Goal: Task Accomplishment & Management: Manage account settings

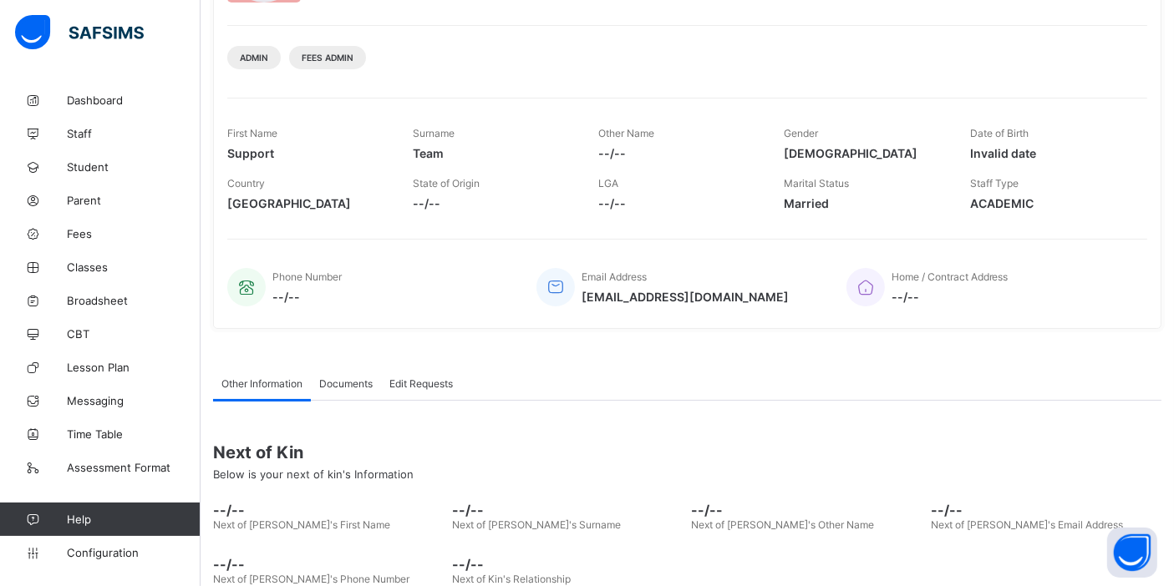
scroll to position [276, 0]
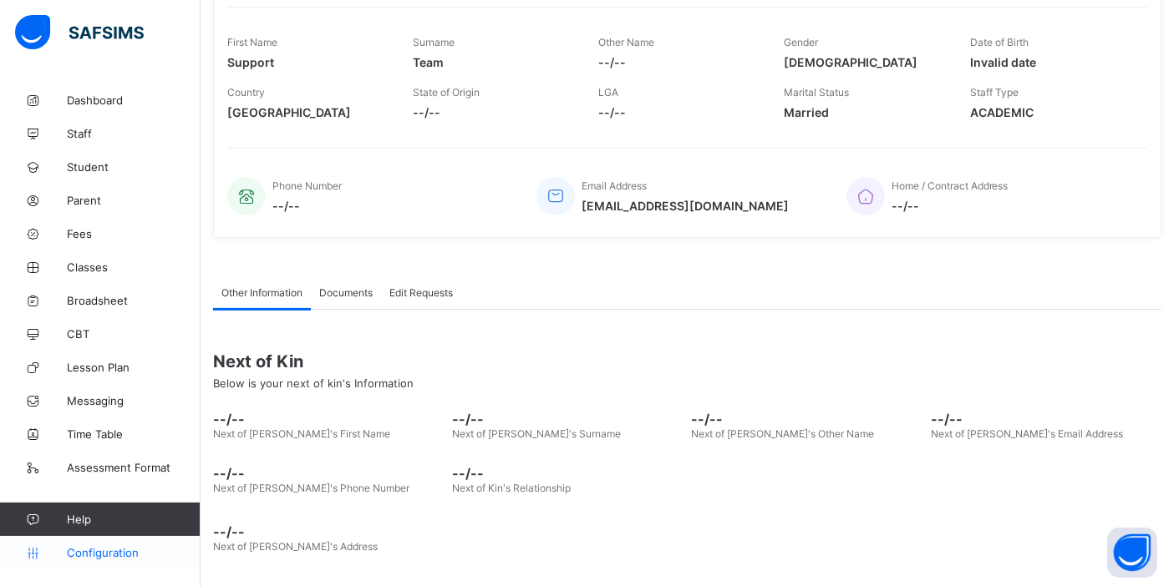
click at [112, 557] on span "Configuration" at bounding box center [133, 552] width 133 height 13
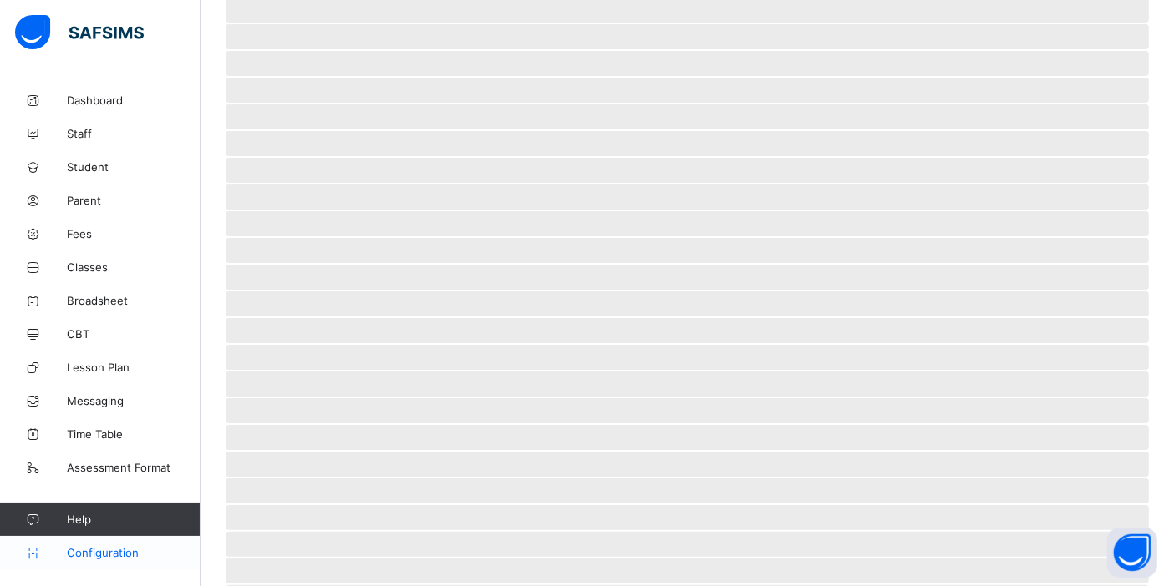
scroll to position [64, 0]
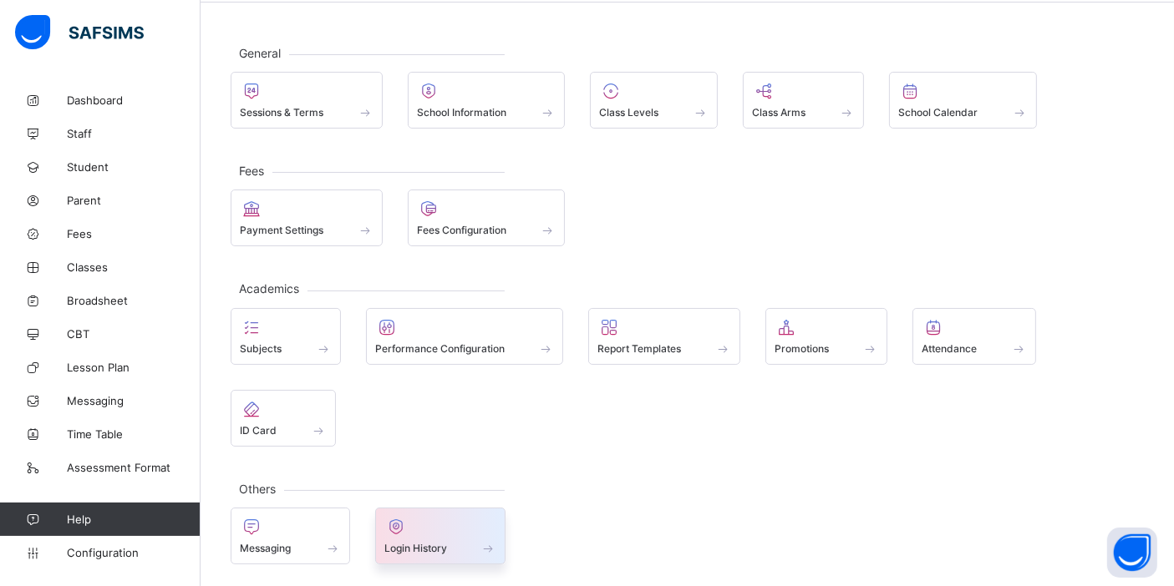
click at [408, 519] on div at bounding box center [440, 527] width 113 height 20
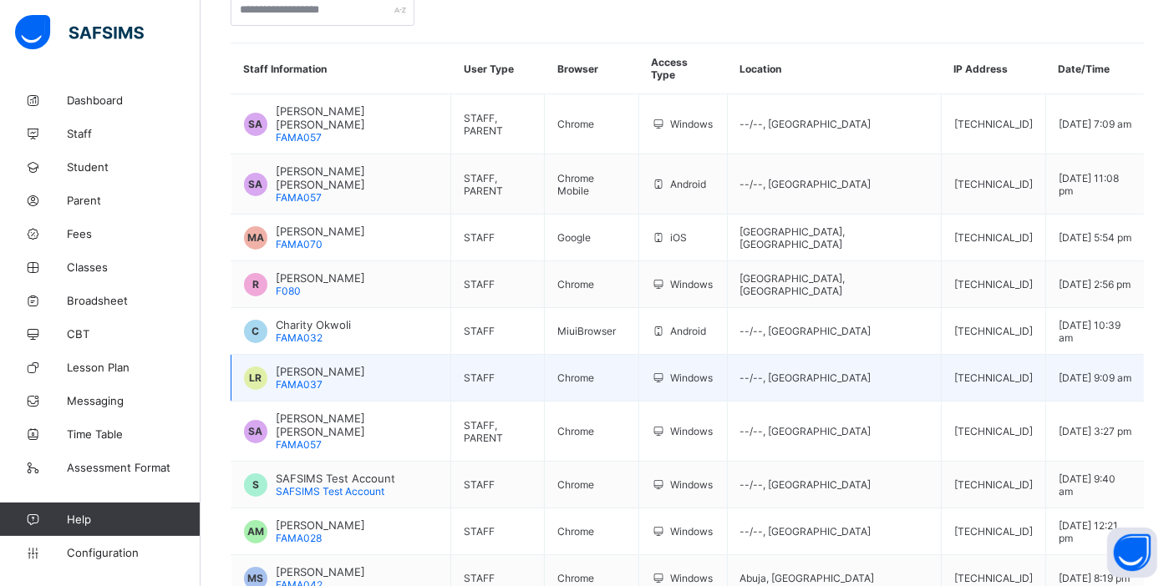
scroll to position [198, 0]
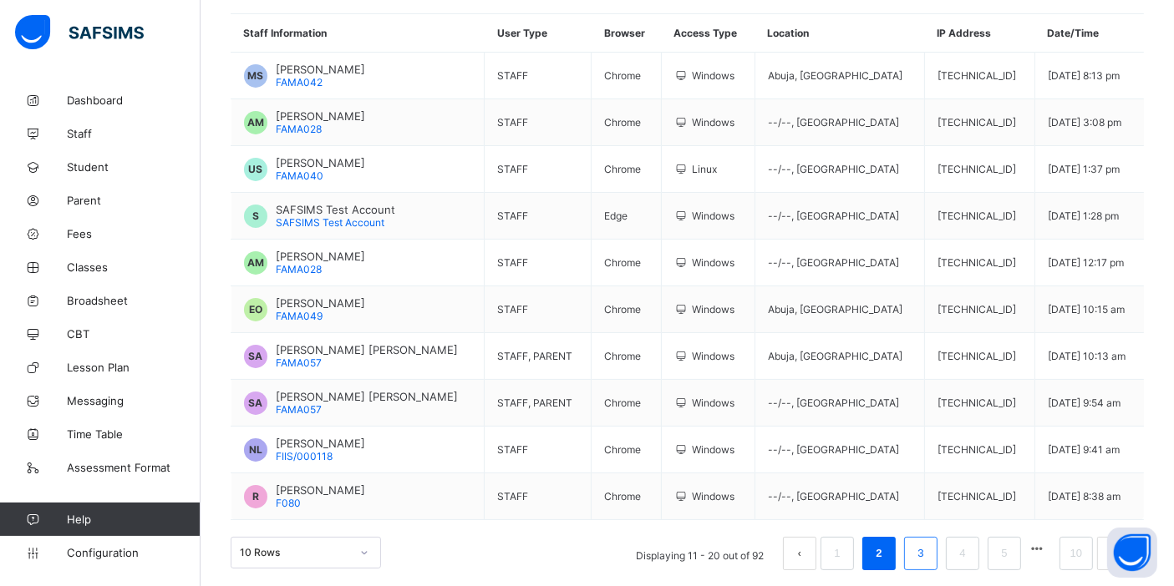
click at [928, 545] on link "3" at bounding box center [920, 554] width 16 height 22
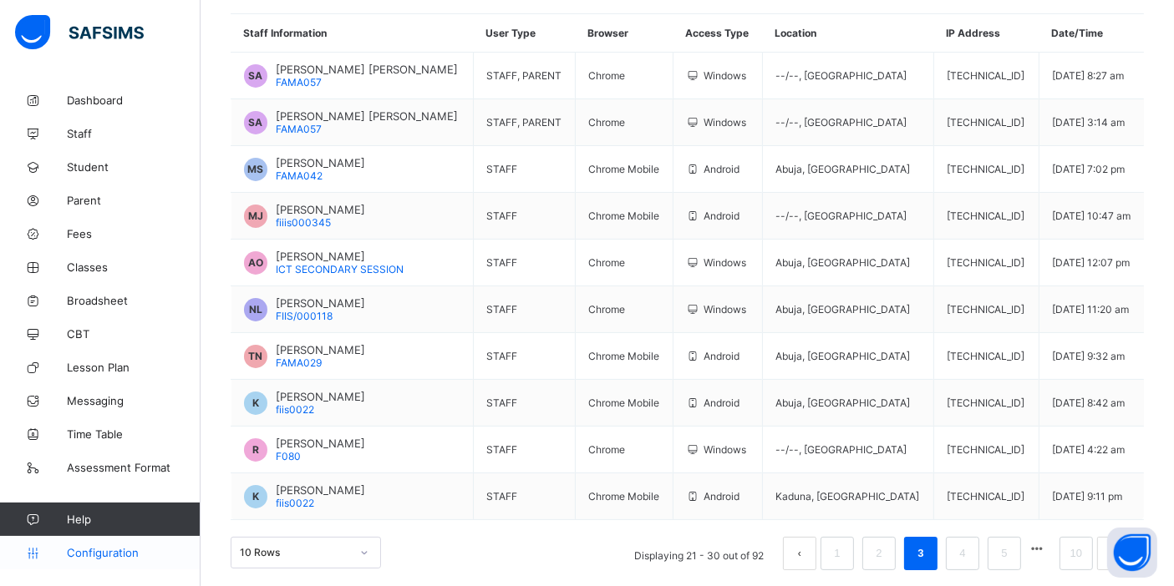
click at [122, 543] on link "Configuration" at bounding box center [100, 552] width 200 height 33
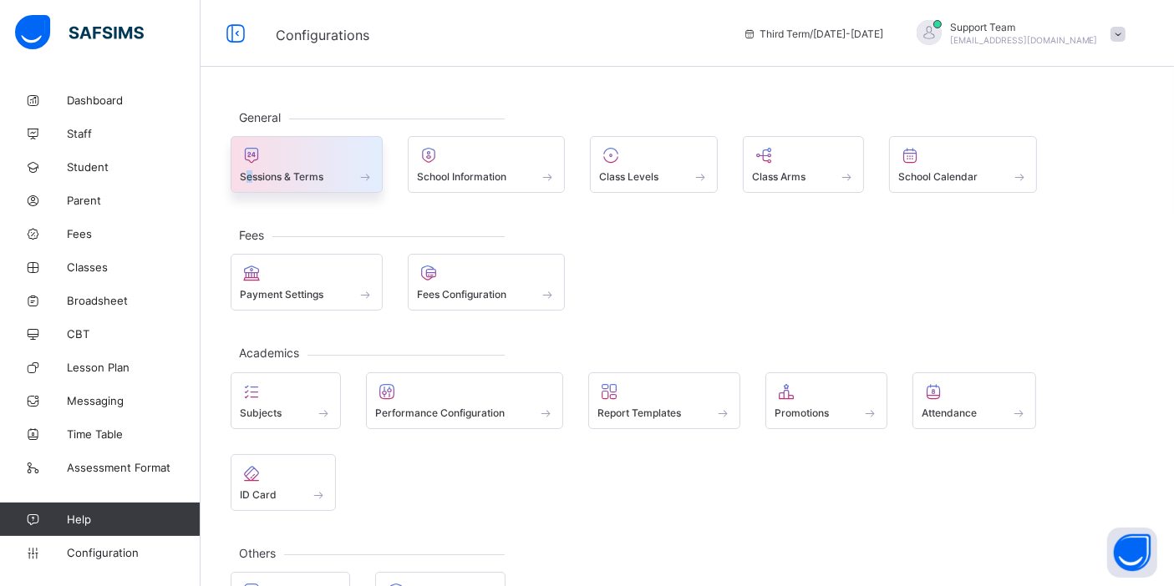
click at [249, 172] on span "Sessions & Terms" at bounding box center [282, 176] width 84 height 13
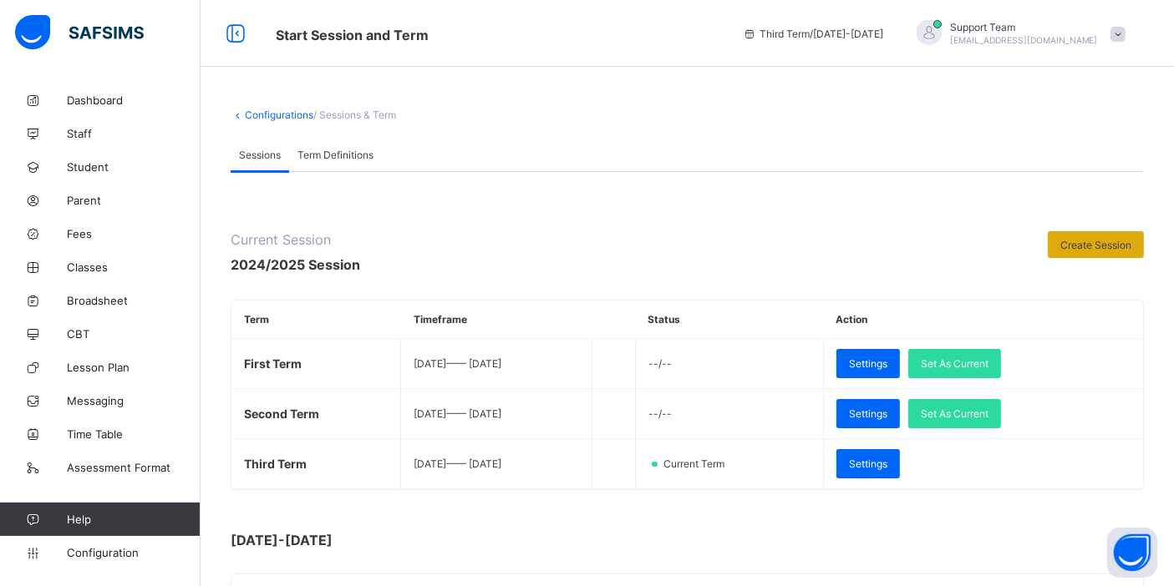
click at [1103, 236] on div "Create Session" at bounding box center [1095, 244] width 96 height 27
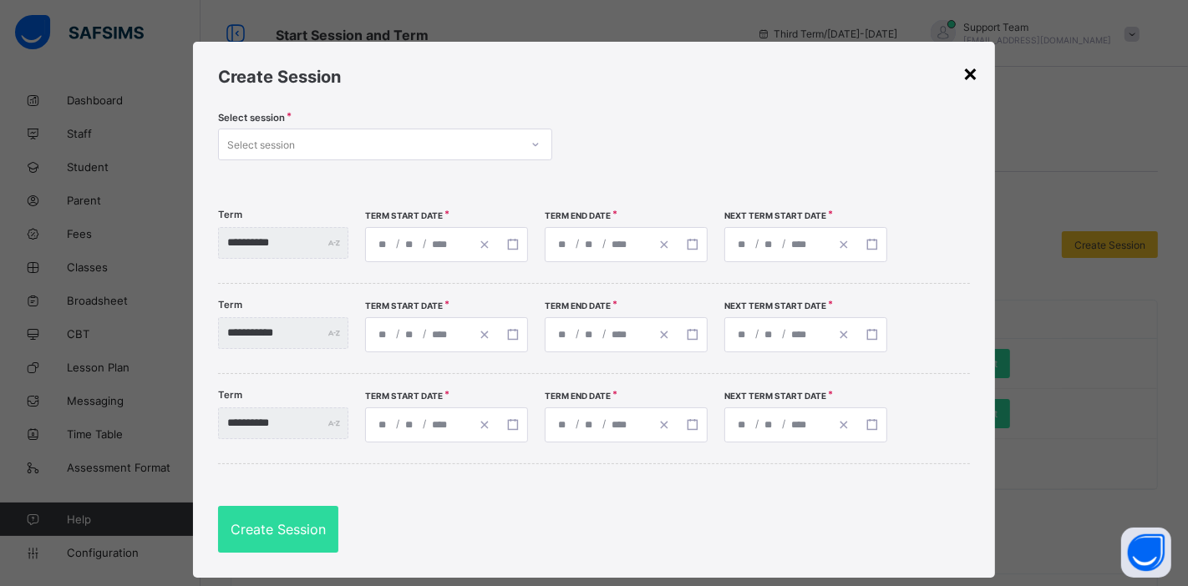
click at [969, 73] on div "×" at bounding box center [970, 72] width 16 height 28
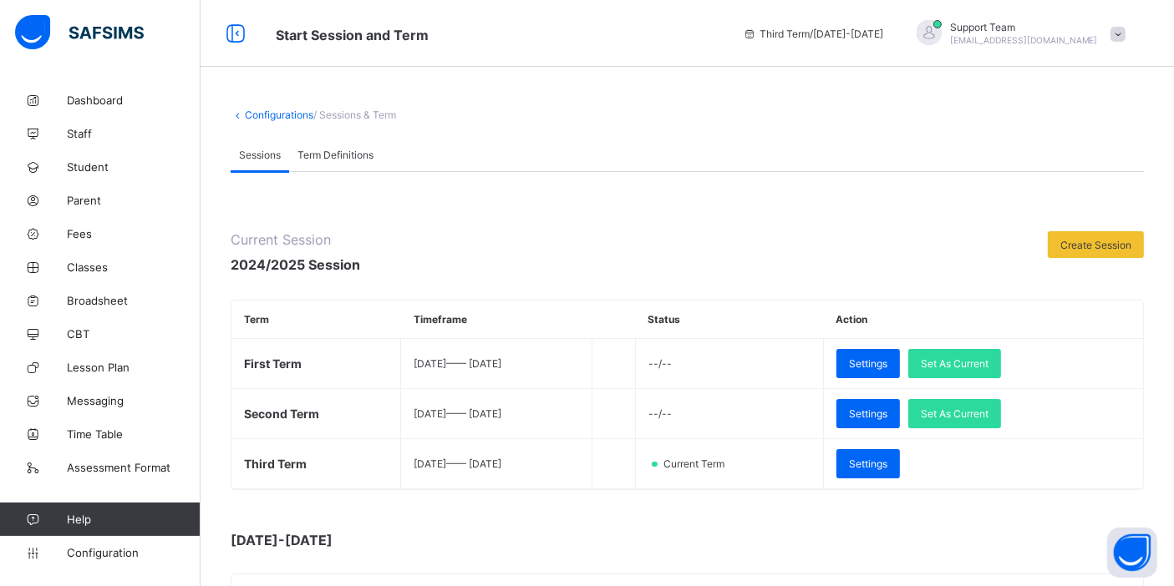
click at [1071, 48] on div "Third Term / 2024-2025 Support Team oluwatooni@flexisaf.com" at bounding box center [953, 33] width 439 height 67
click at [1071, 42] on span "oluwatooni@flexisaf.com" at bounding box center [1024, 40] width 148 height 10
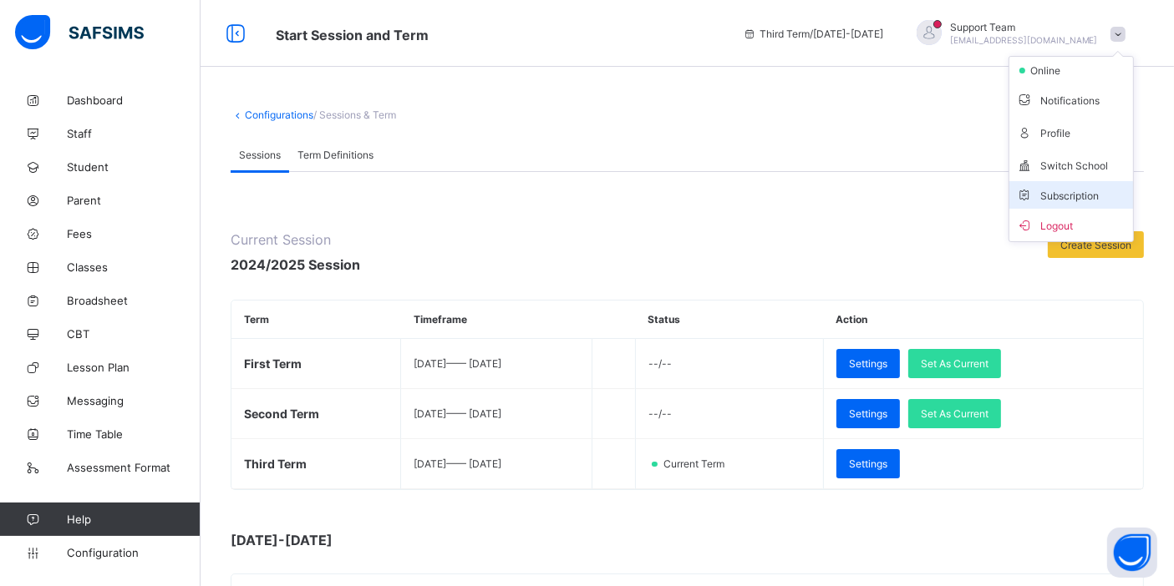
click at [1069, 185] on li "Subscription" at bounding box center [1071, 195] width 124 height 28
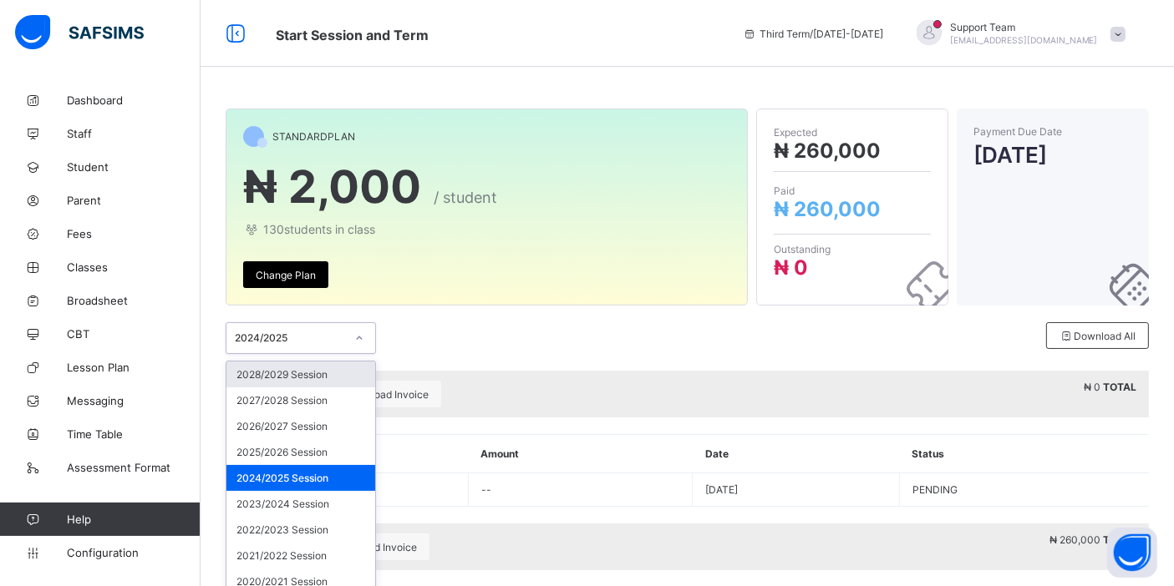
scroll to position [33, 0]
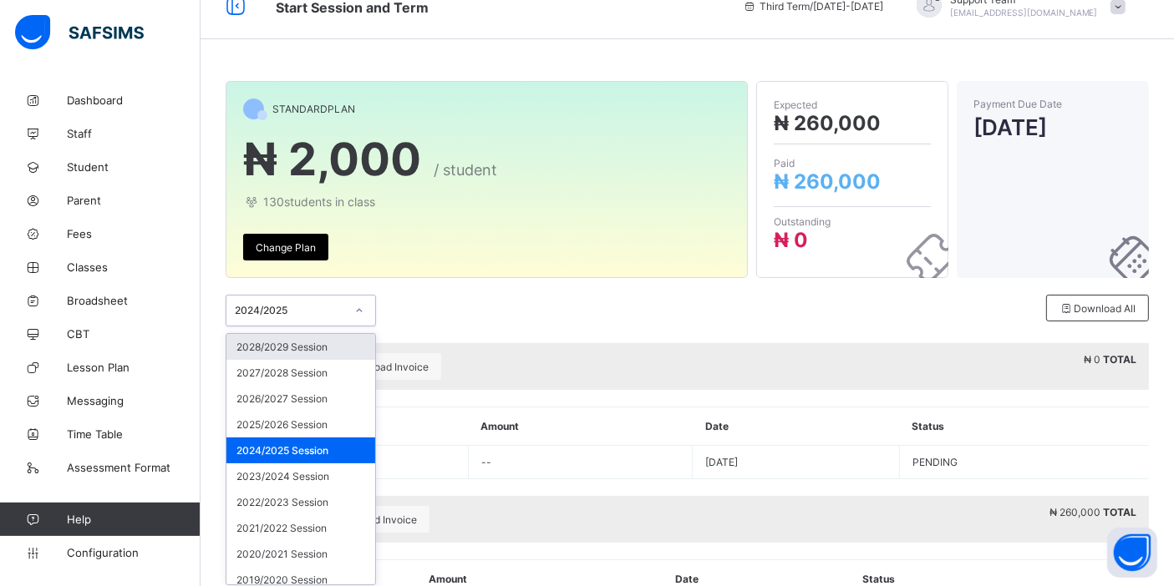
click at [283, 327] on div "option 2028/2029 Session focused, 1 of 24. 24 results available. Use Up and Dow…" at bounding box center [301, 311] width 150 height 32
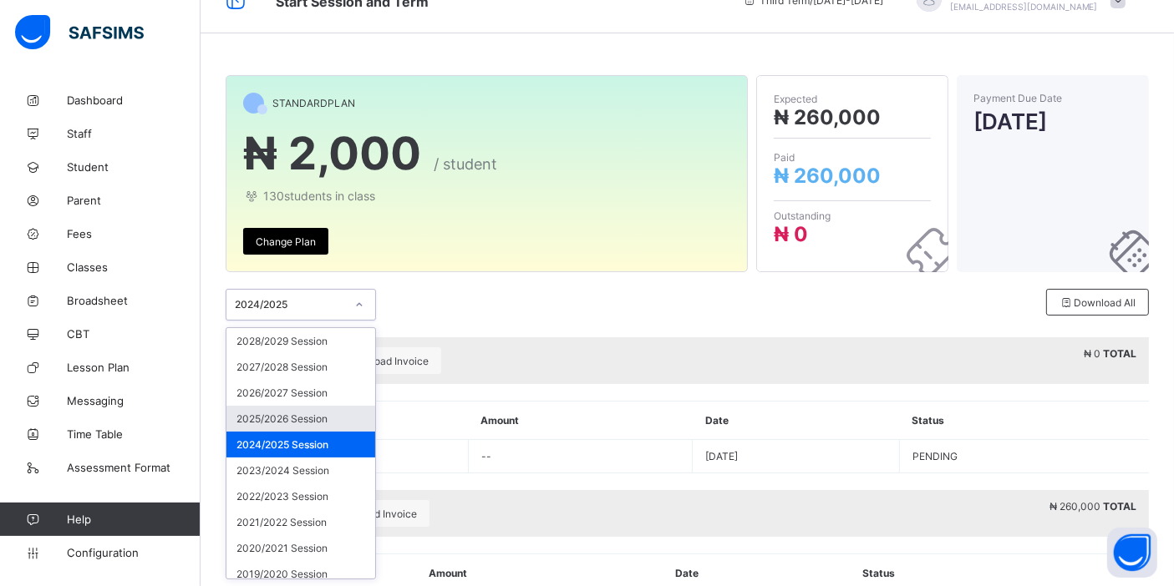
click at [291, 416] on div "2025/2026 Session" at bounding box center [300, 419] width 149 height 26
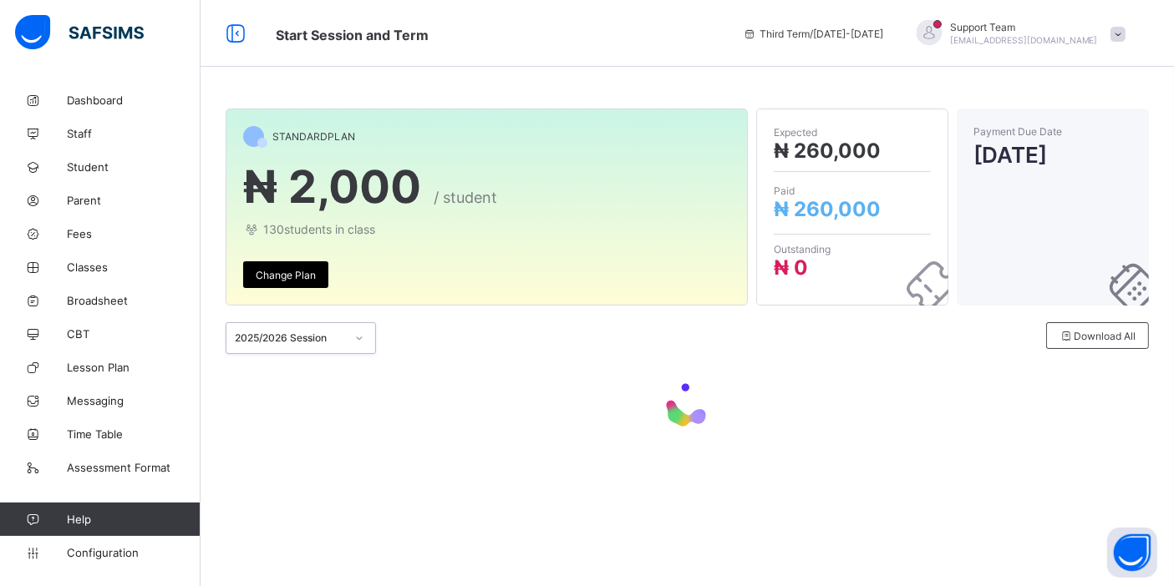
scroll to position [0, 0]
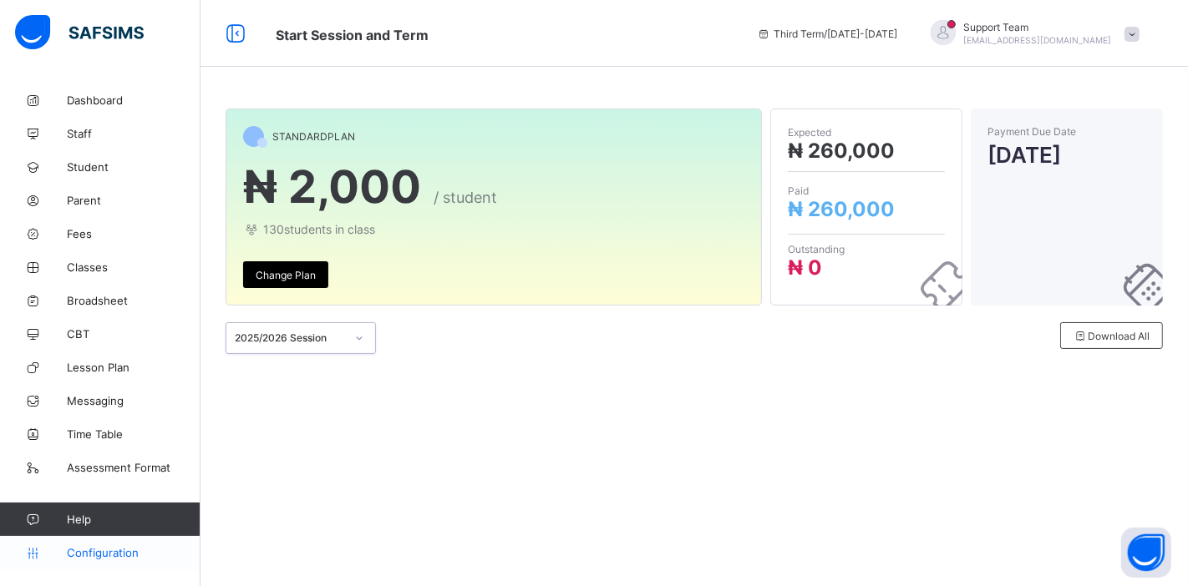
click at [72, 557] on span "Configuration" at bounding box center [133, 552] width 133 height 13
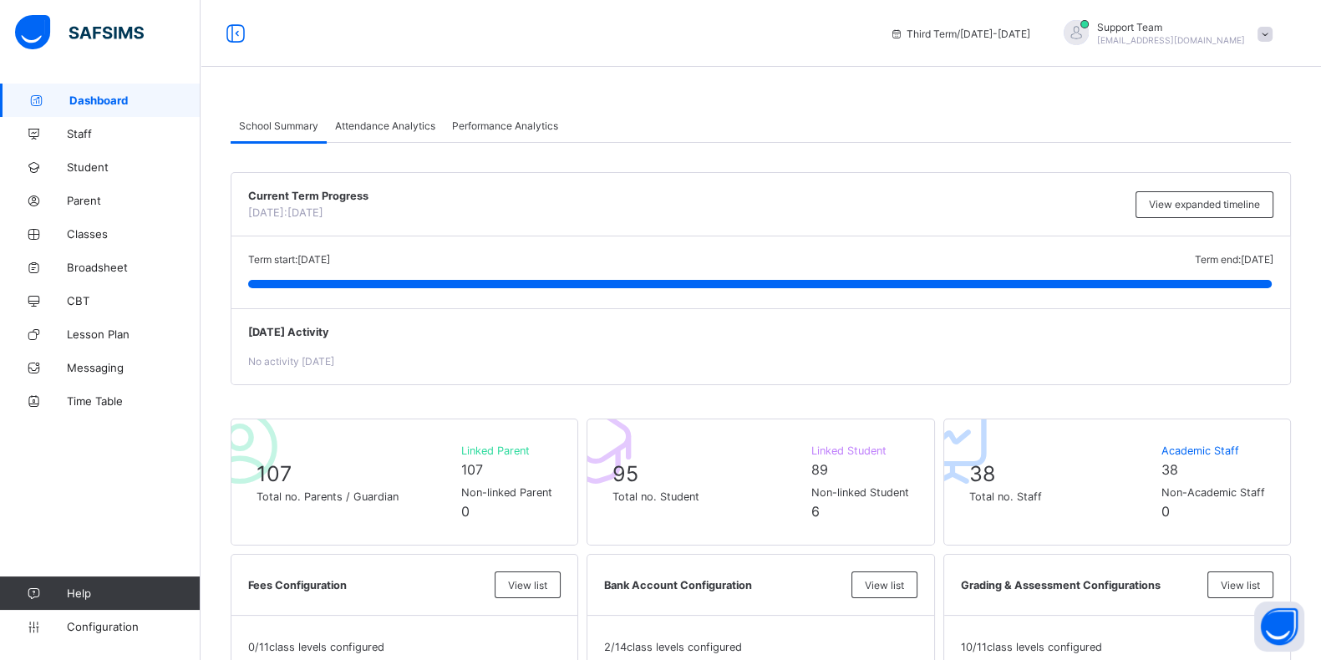
click at [1203, 30] on span "Support Team" at bounding box center [1171, 27] width 148 height 13
click at [1242, 190] on span "Subscription" at bounding box center [1205, 196] width 84 height 13
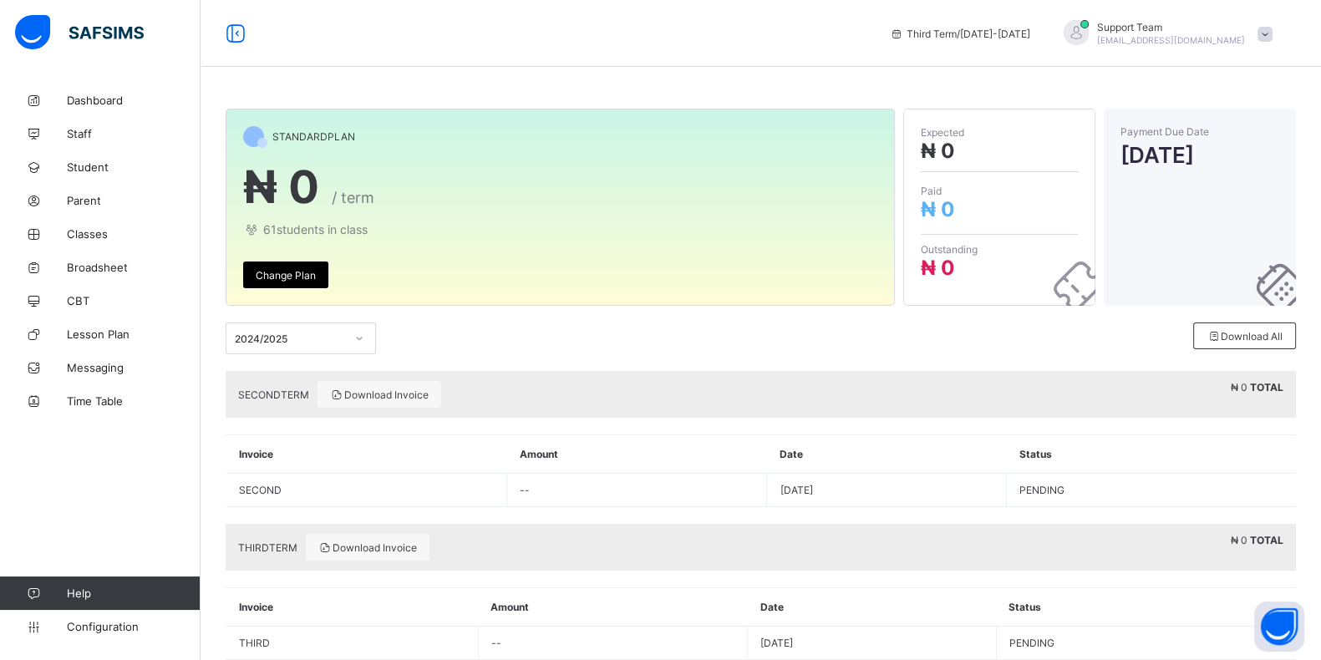
click at [291, 322] on div "2024/2025" at bounding box center [301, 338] width 150 height 32
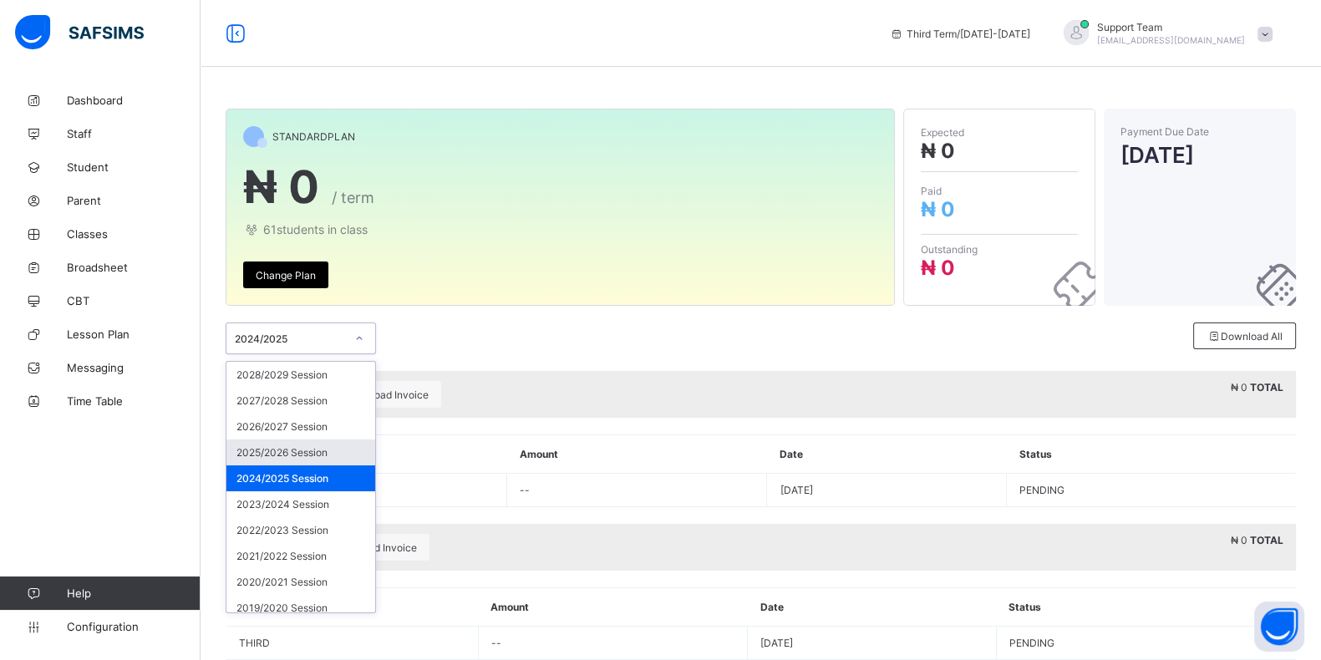
click at [282, 440] on div "2025/2026 Session" at bounding box center [300, 452] width 149 height 26
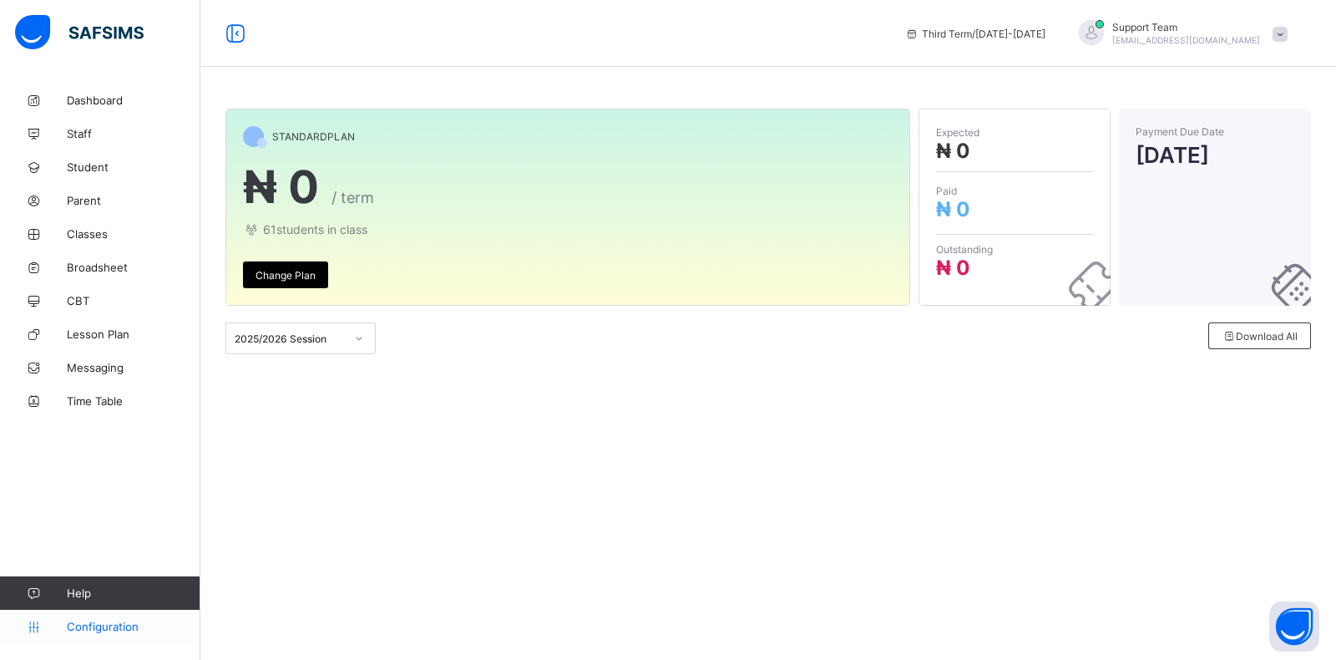
click at [118, 620] on span "Configuration" at bounding box center [133, 626] width 133 height 13
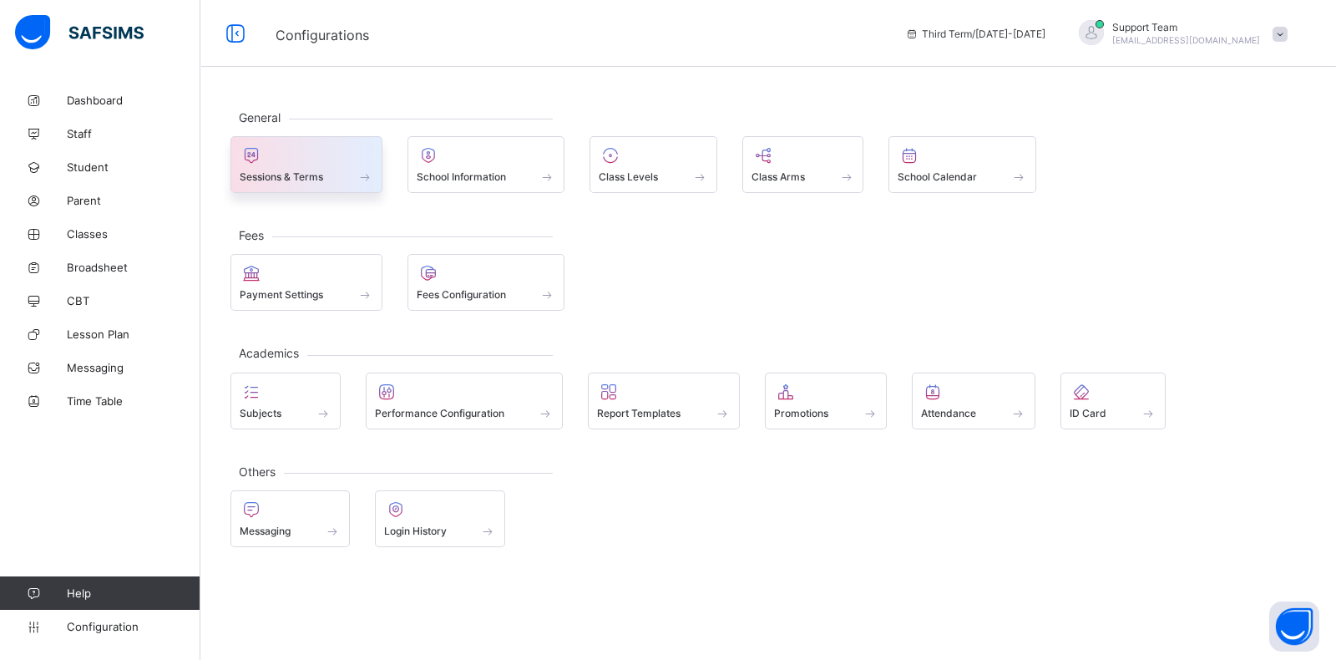
click at [303, 180] on span "Sessions & Terms" at bounding box center [282, 176] width 84 height 13
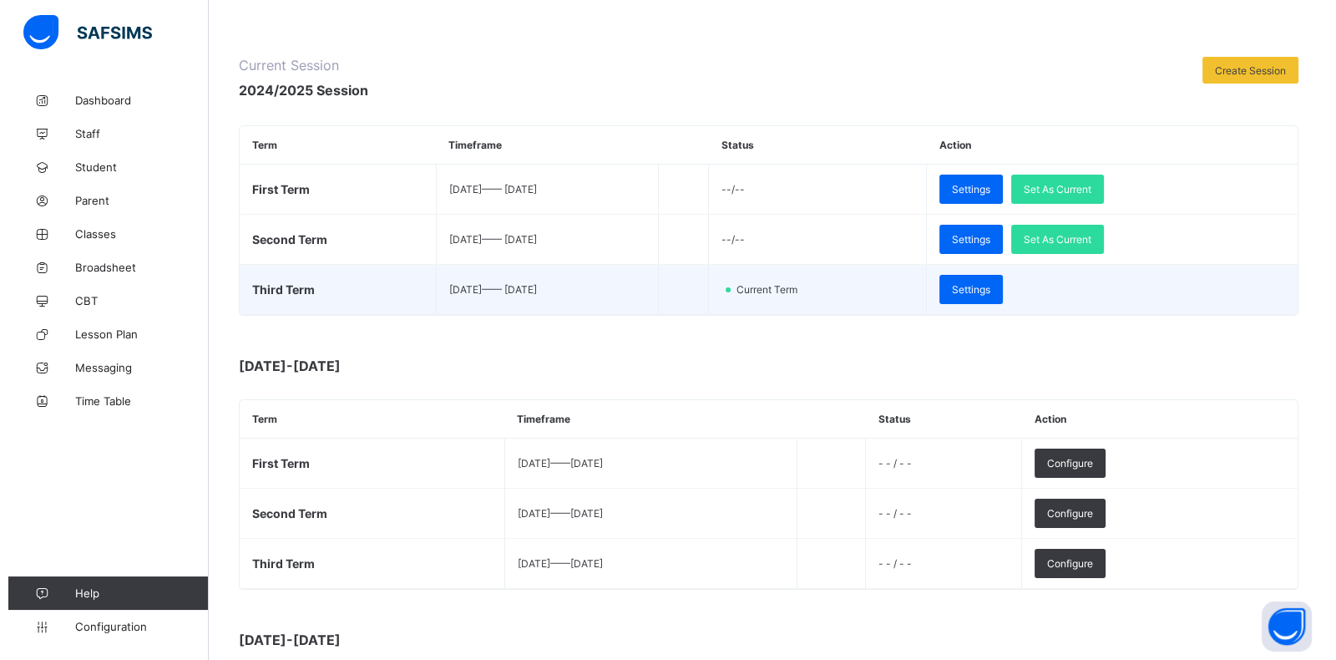
scroll to position [208, 0]
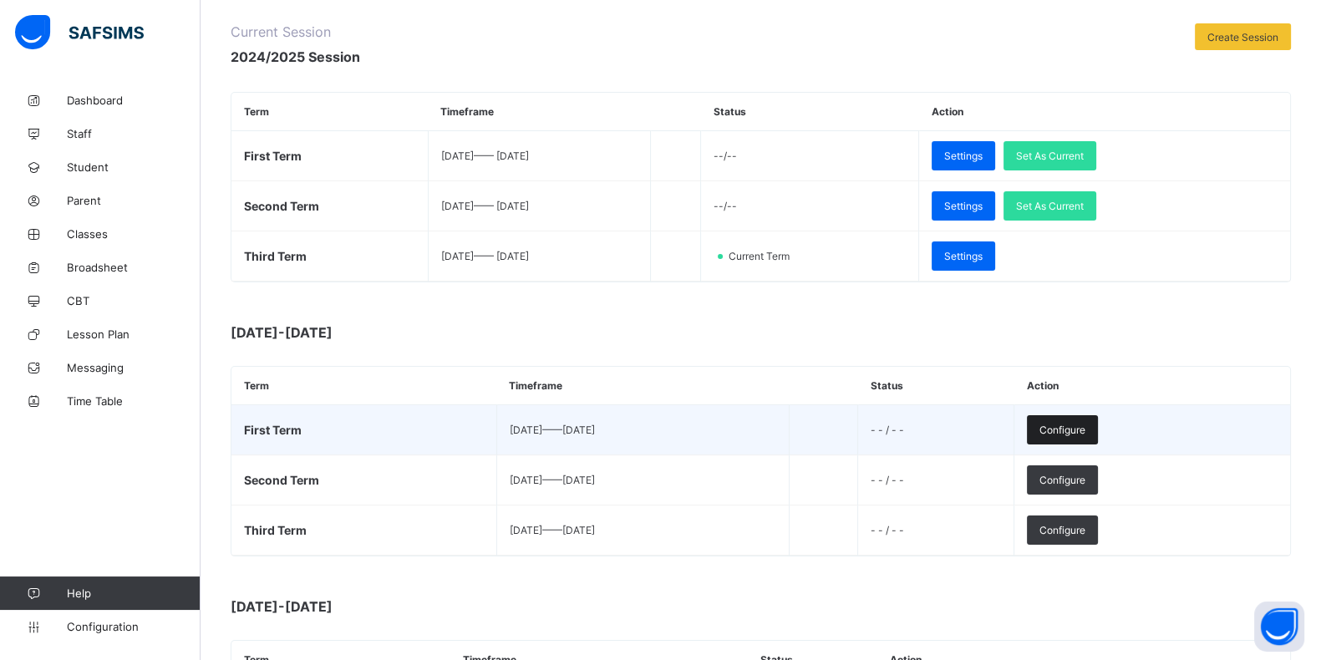
click at [1085, 428] on span "Configure" at bounding box center [1062, 429] width 46 height 13
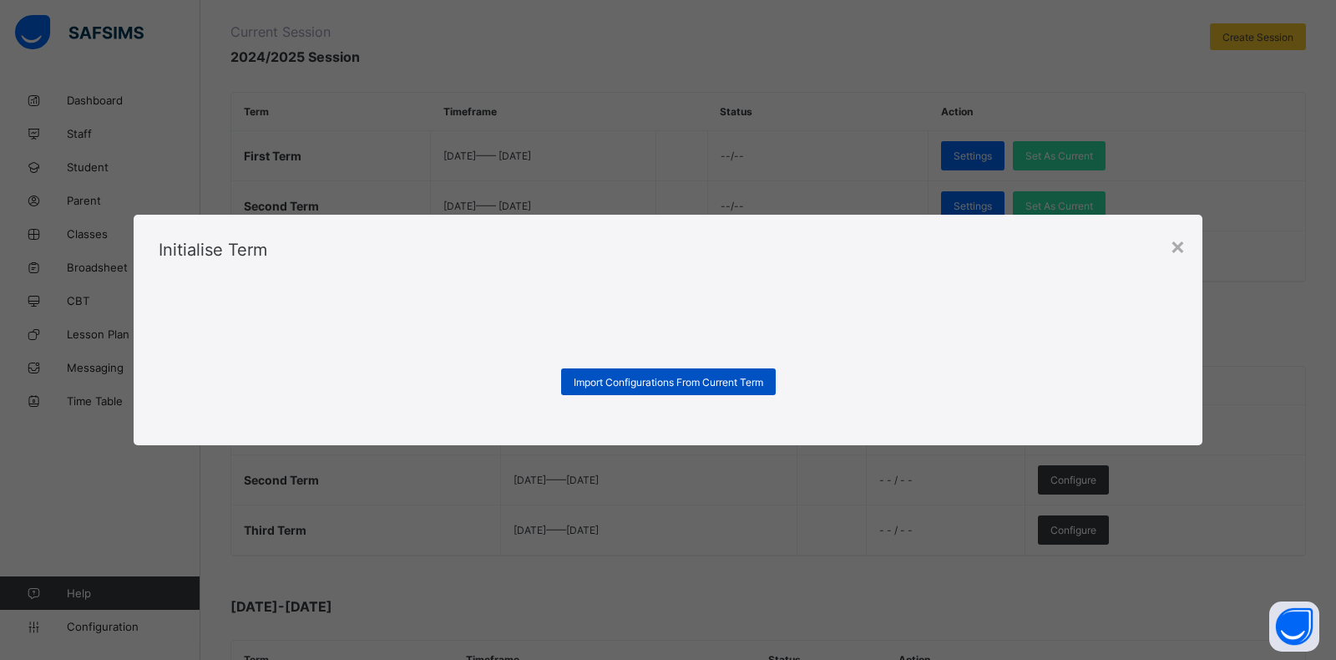
click at [585, 382] on span "Import Configurations From Current Term" at bounding box center [669, 382] width 190 height 13
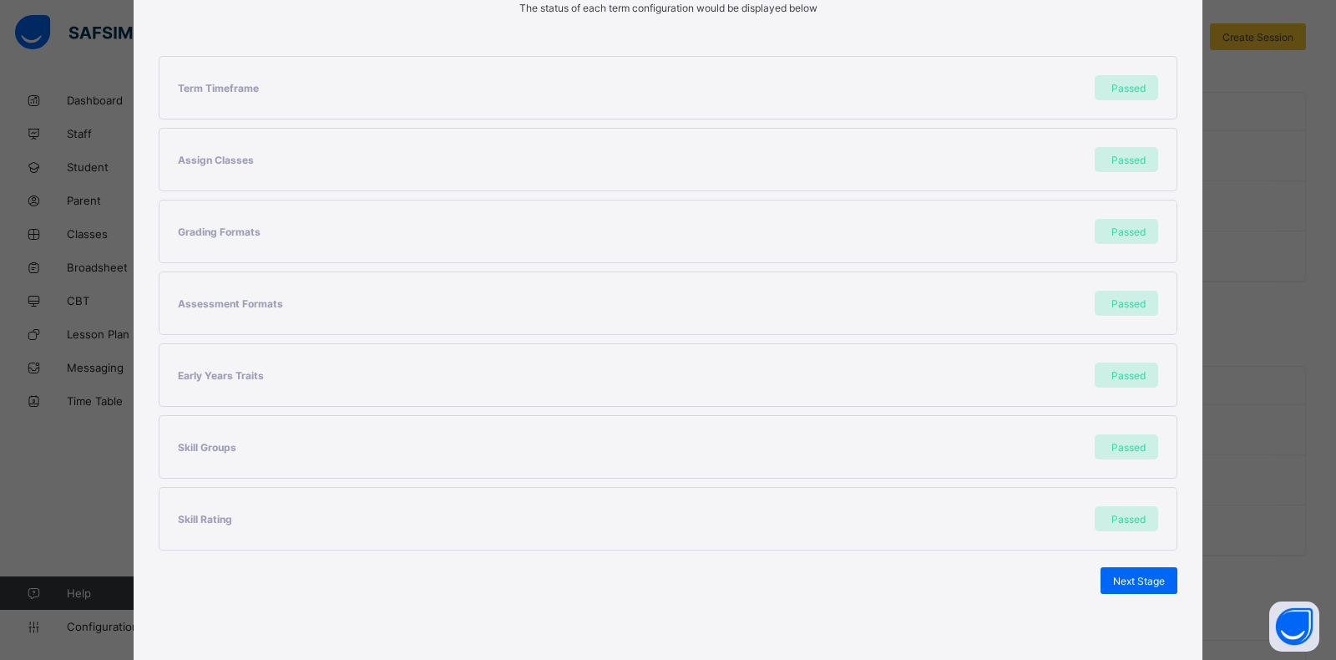
scroll to position [310, 0]
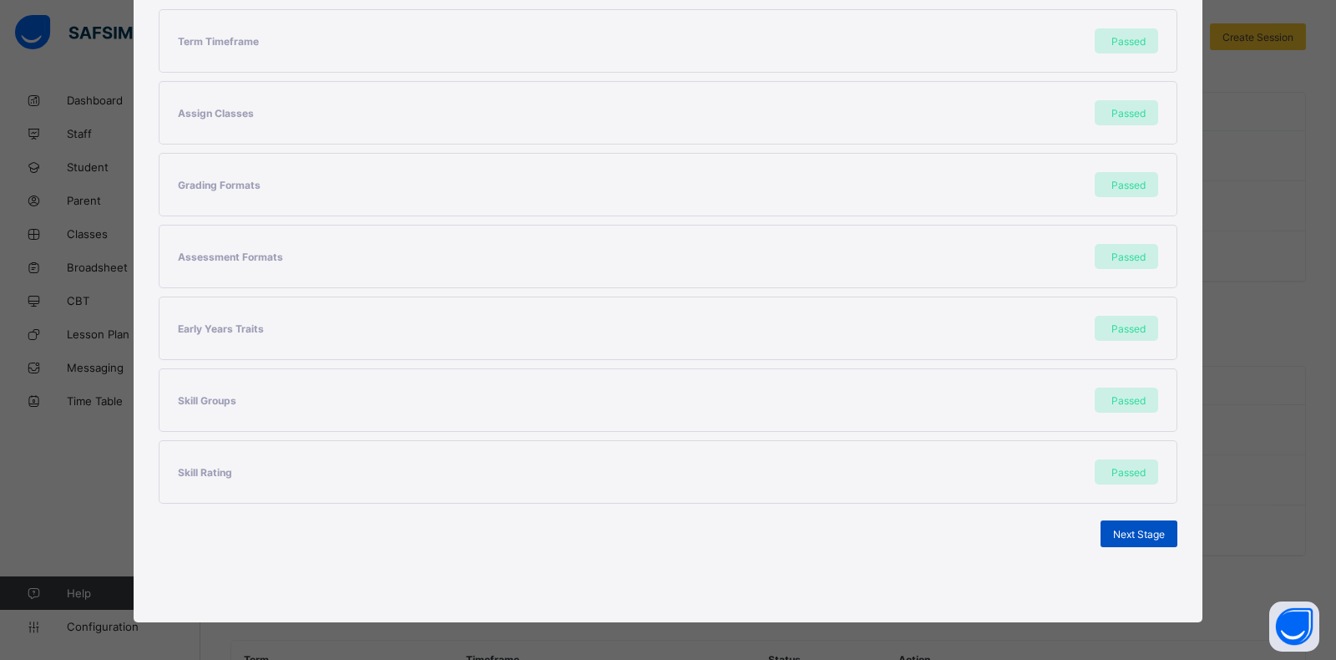
click at [1117, 521] on div "Next Stage" at bounding box center [1139, 533] width 77 height 27
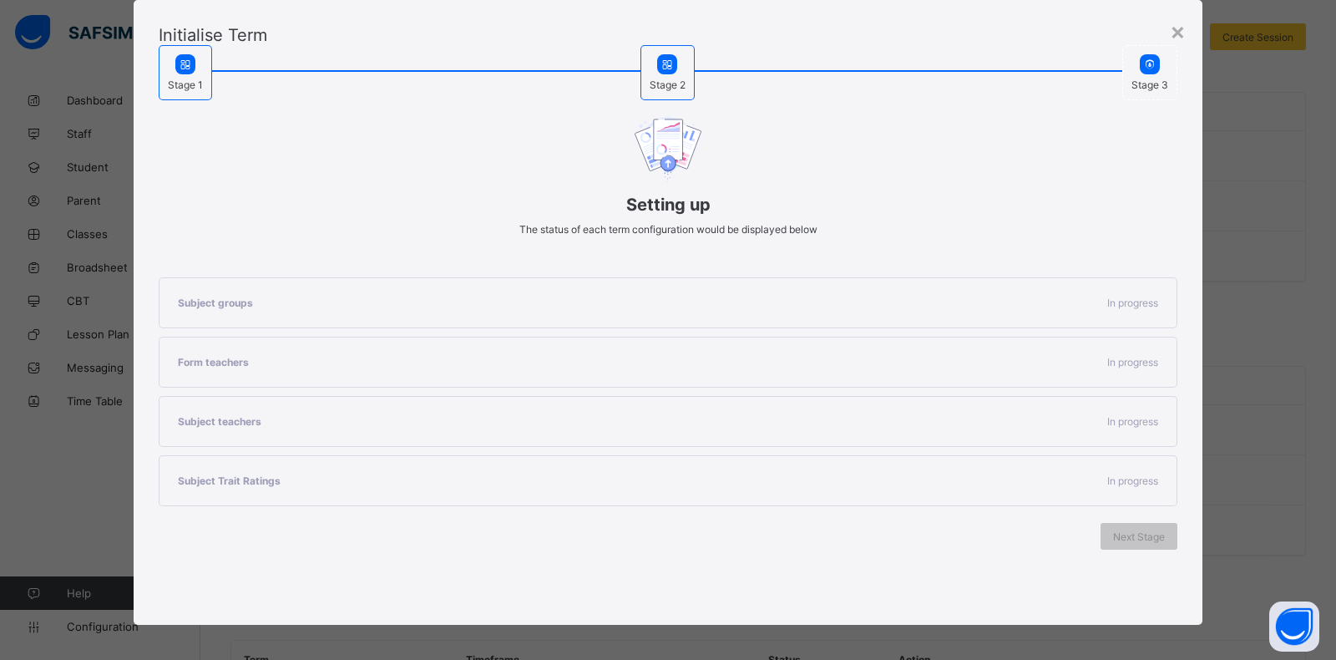
scroll to position [95, 0]
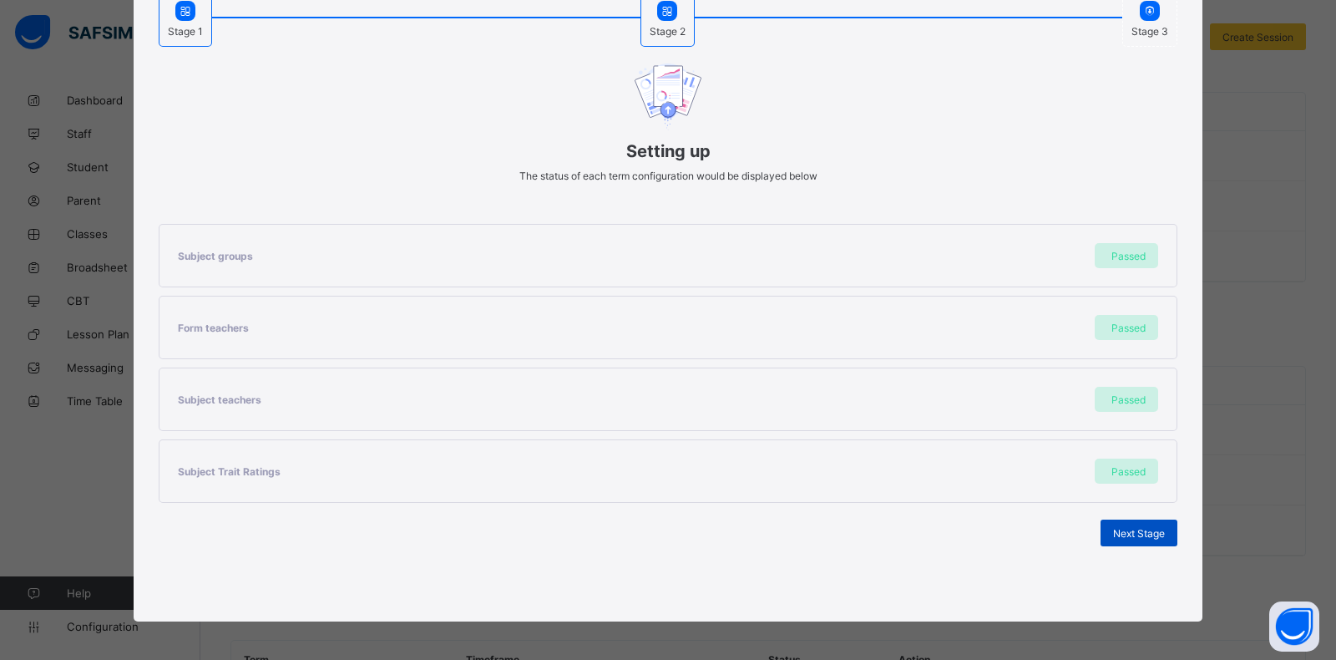
click at [1138, 537] on div "Next Stage" at bounding box center [1139, 533] width 77 height 27
click at [1138, 537] on div "Set As Current Term" at bounding box center [1118, 533] width 119 height 27
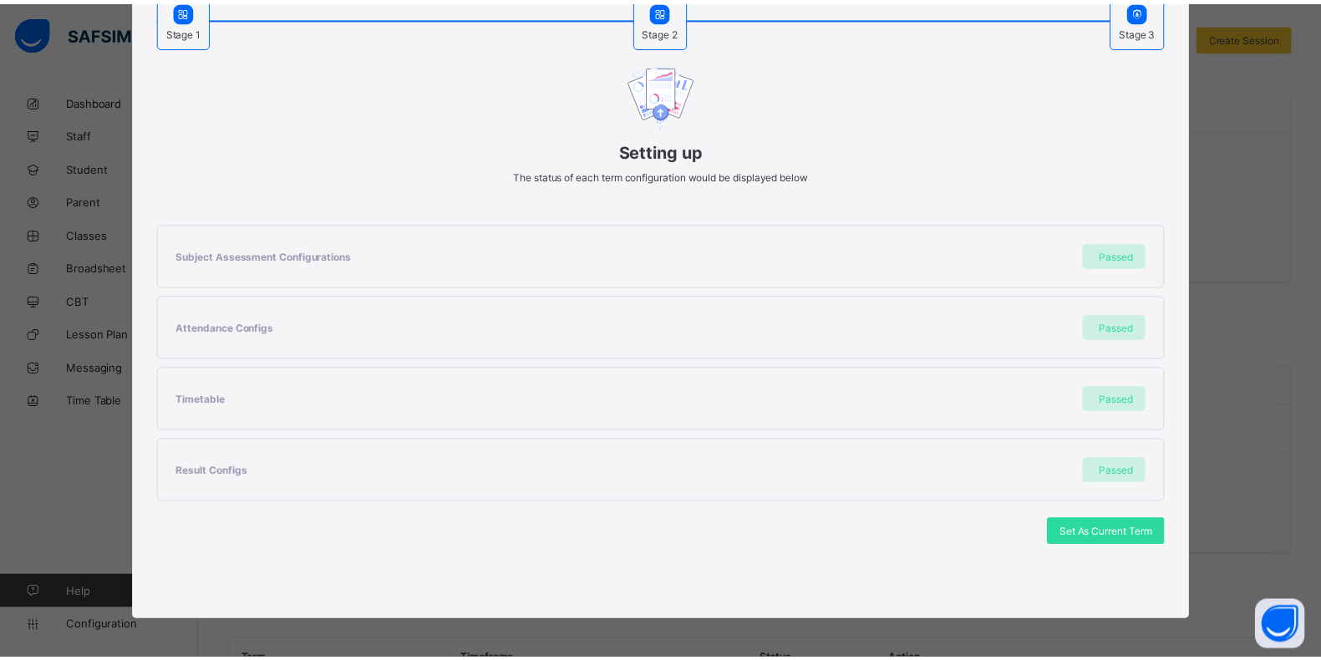
scroll to position [0, 0]
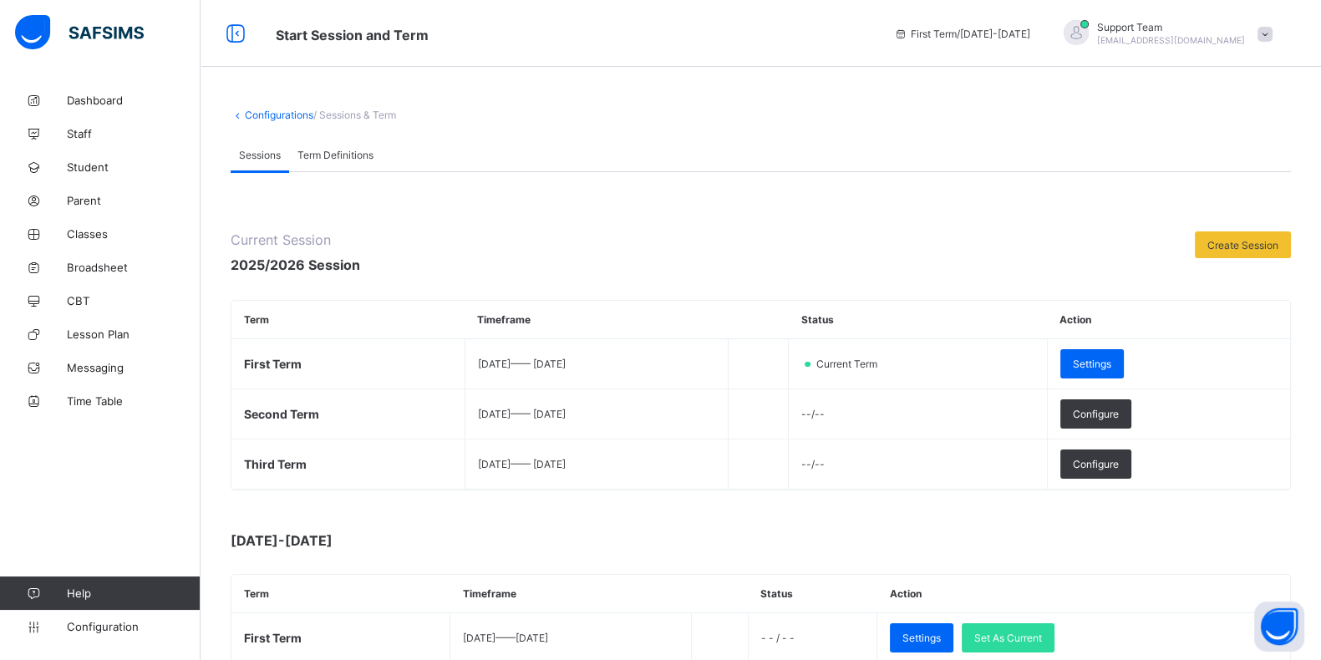
click at [1216, 38] on span "oluwatooni@flexisaf.com" at bounding box center [1171, 40] width 148 height 10
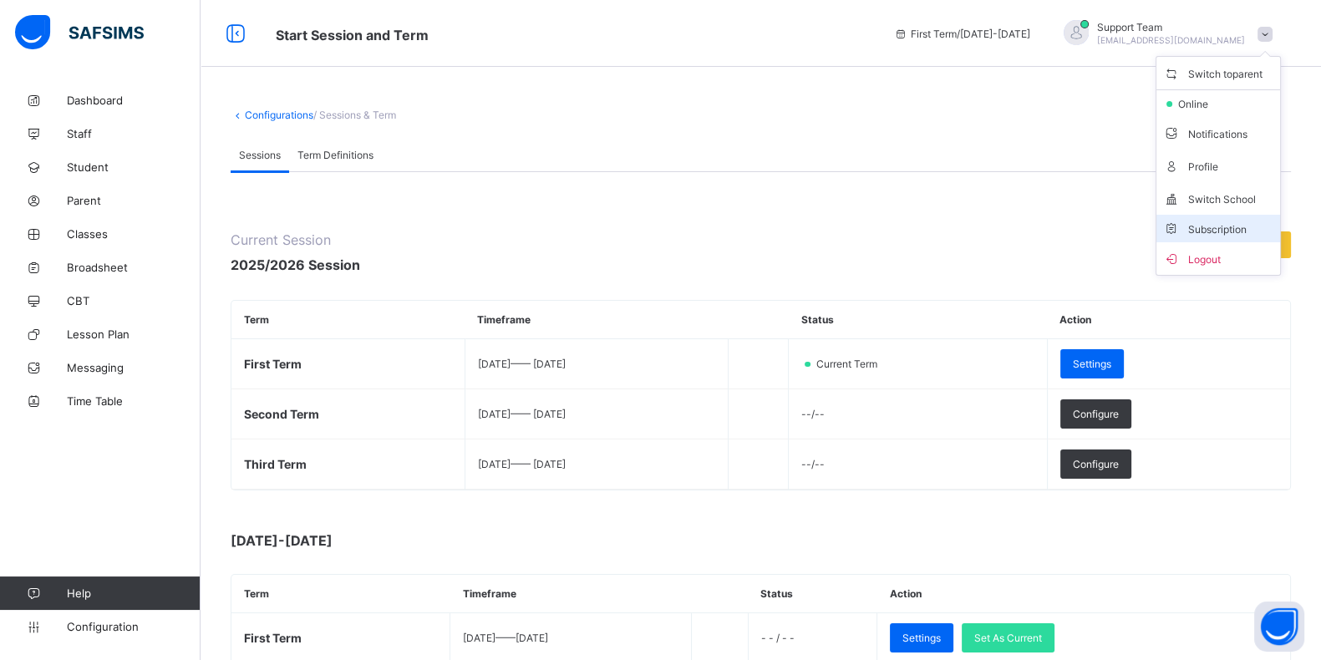
click at [1207, 223] on span "Subscription" at bounding box center [1205, 229] width 84 height 13
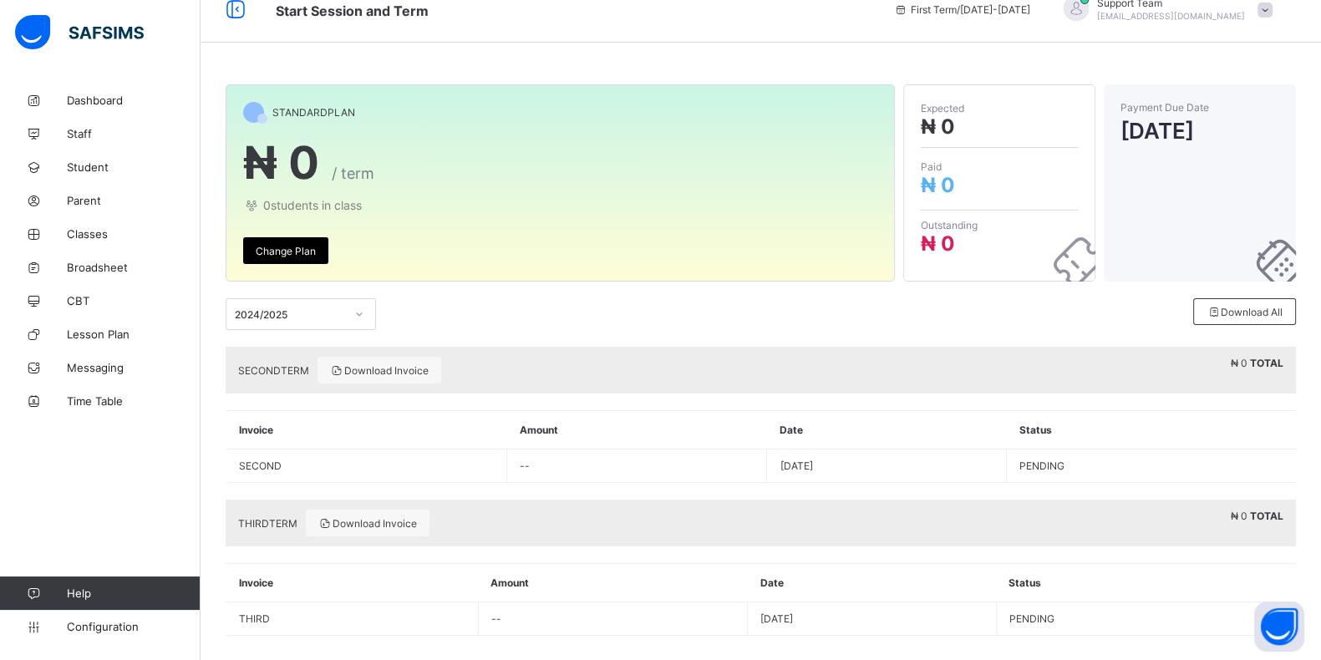
scroll to position [38, 0]
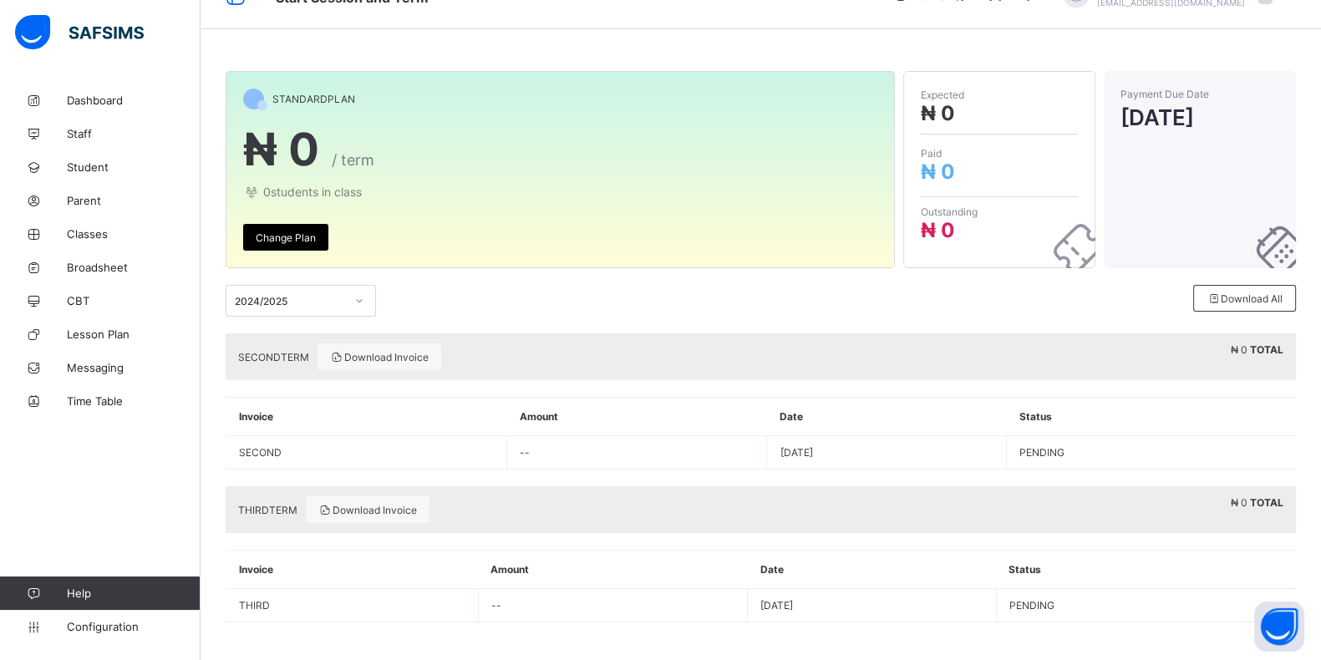
click at [297, 297] on div "2024/2025" at bounding box center [290, 301] width 110 height 13
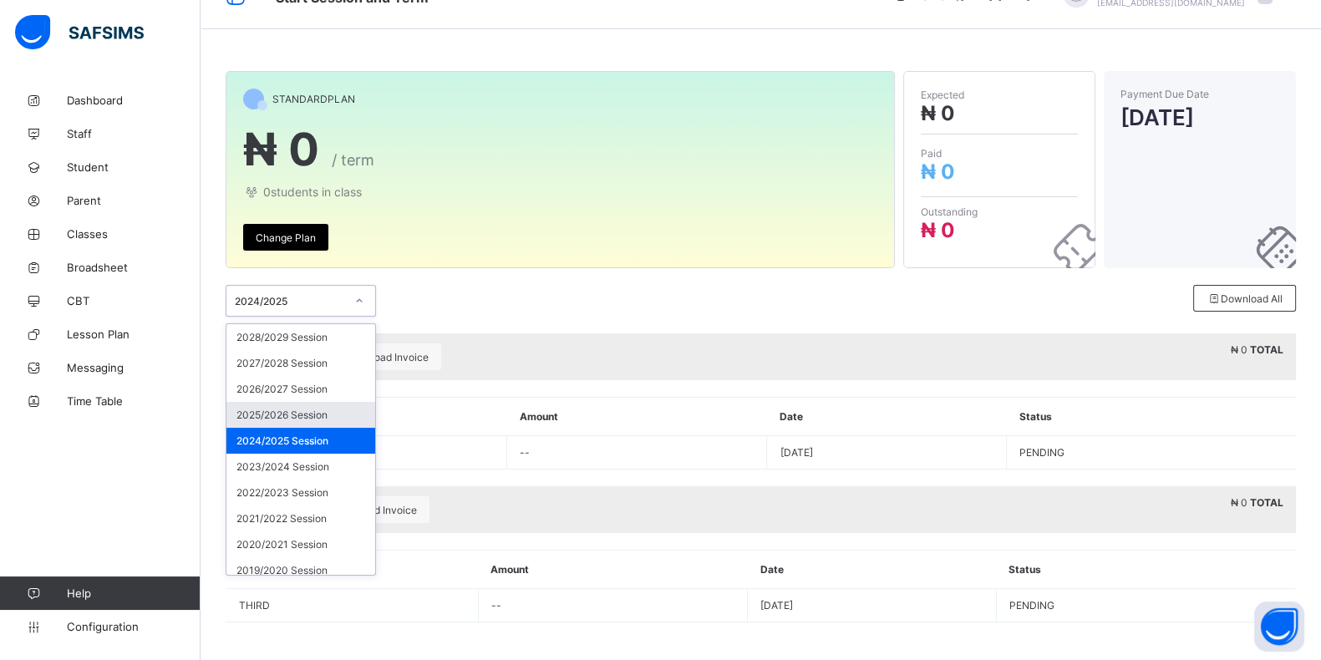
click at [294, 413] on div "2025/2026 Session" at bounding box center [300, 415] width 149 height 26
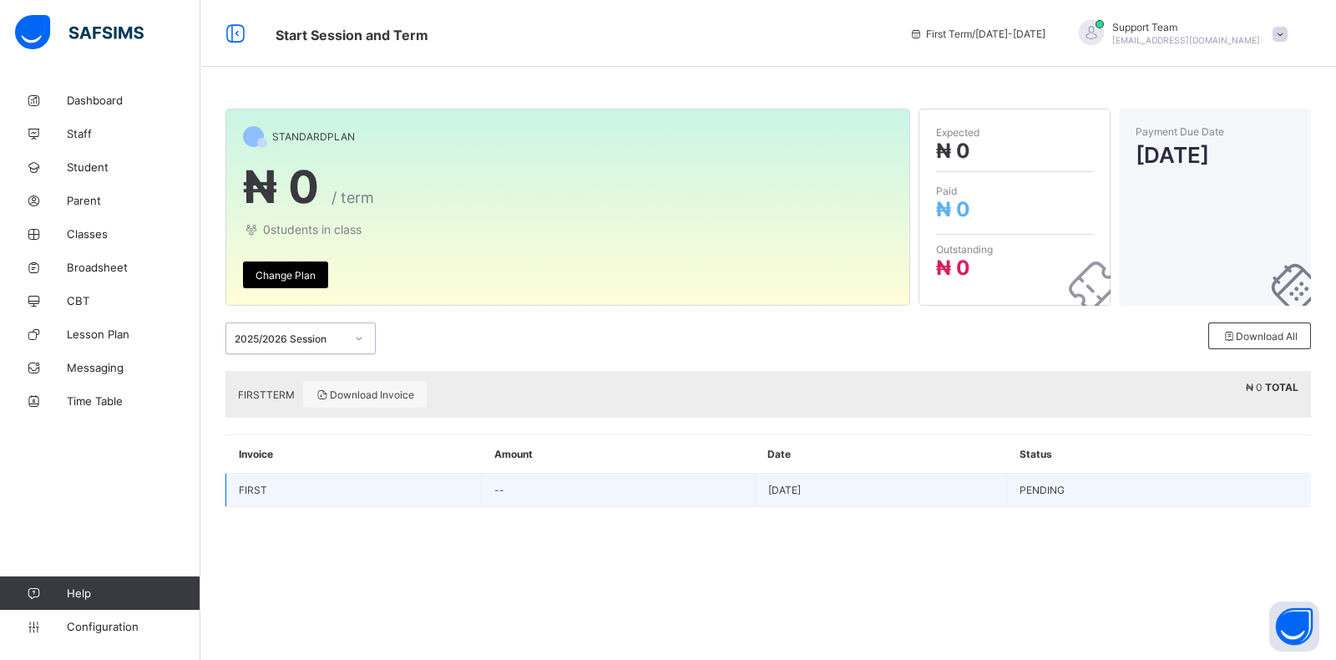
click at [956, 499] on td "Aug 14, 2025" at bounding box center [881, 490] width 252 height 33
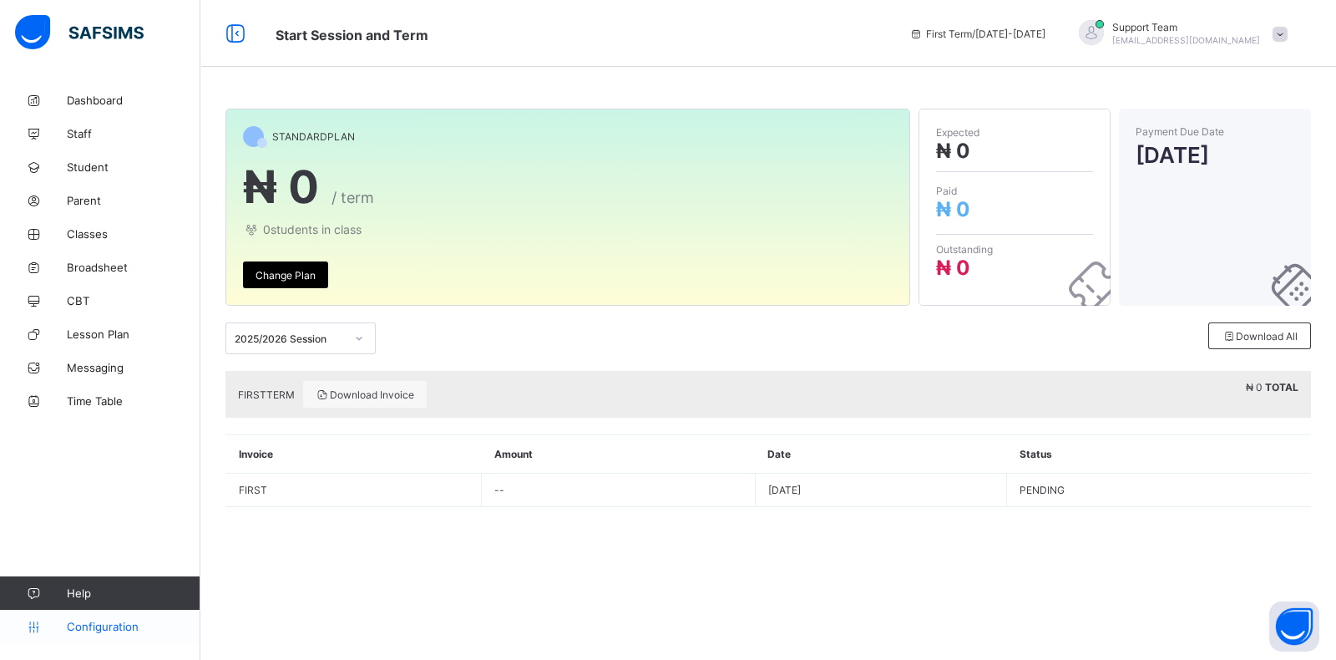
click at [109, 631] on span "Configuration" at bounding box center [133, 626] width 133 height 13
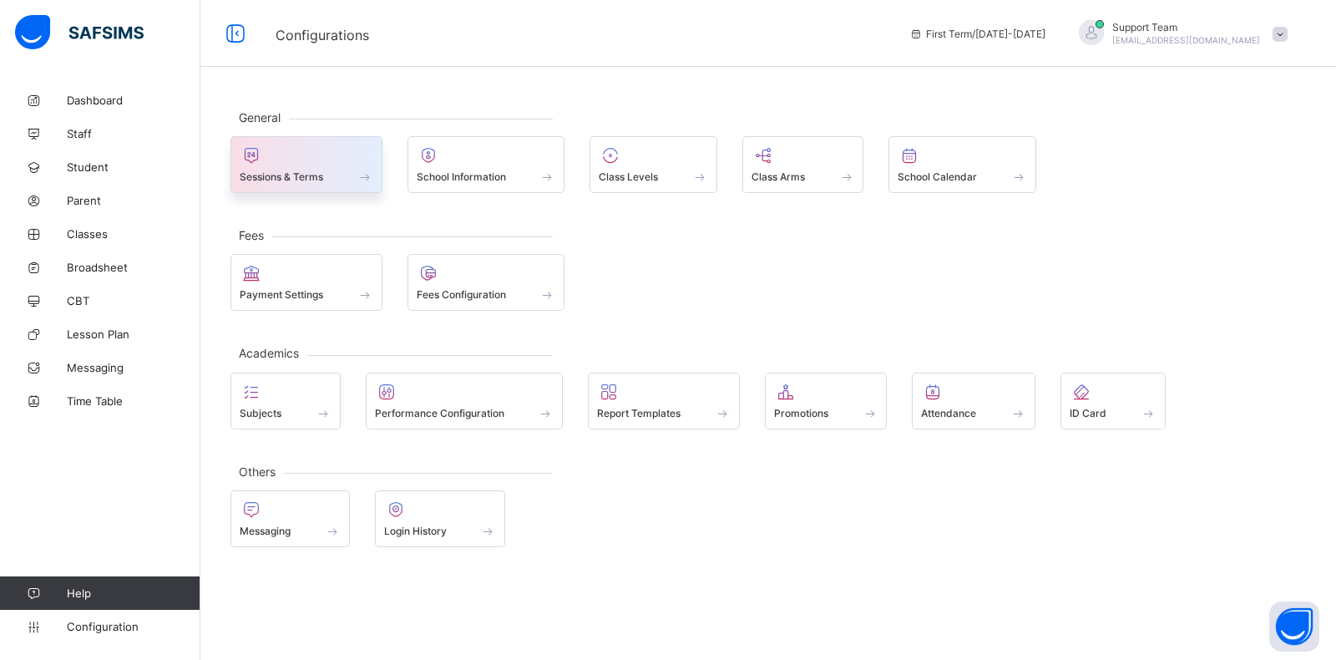
click at [329, 147] on div at bounding box center [307, 155] width 134 height 20
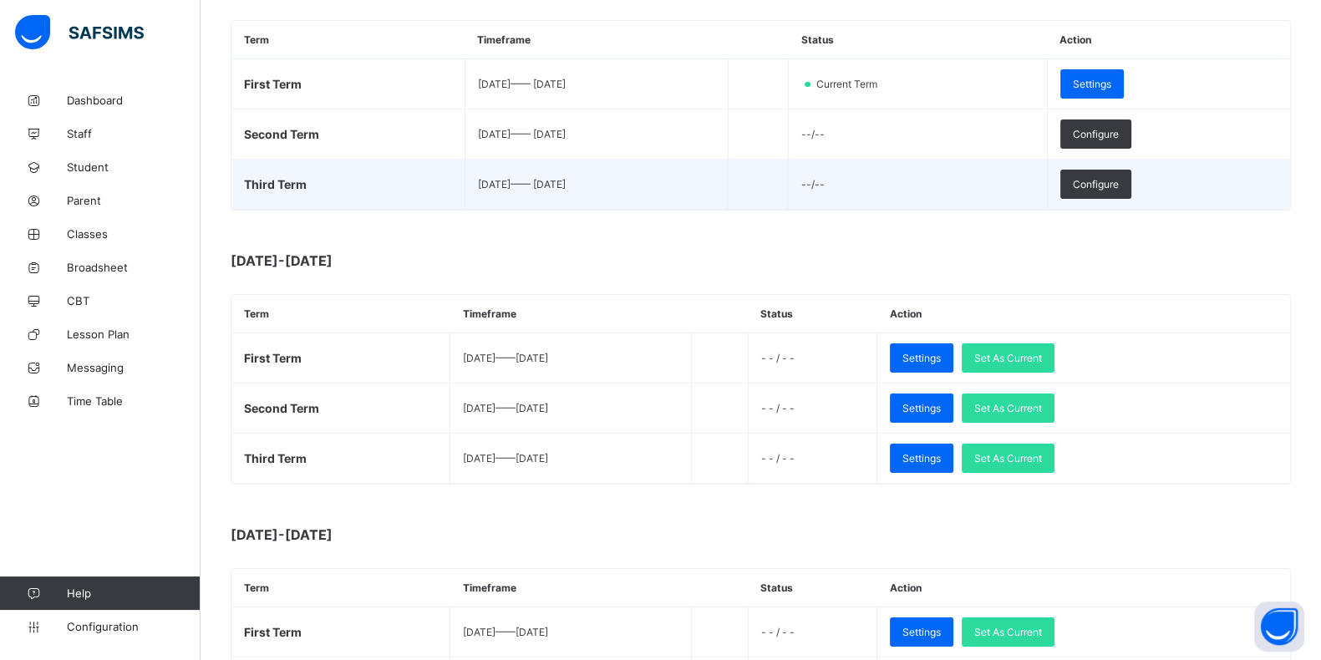
scroll to position [313, 0]
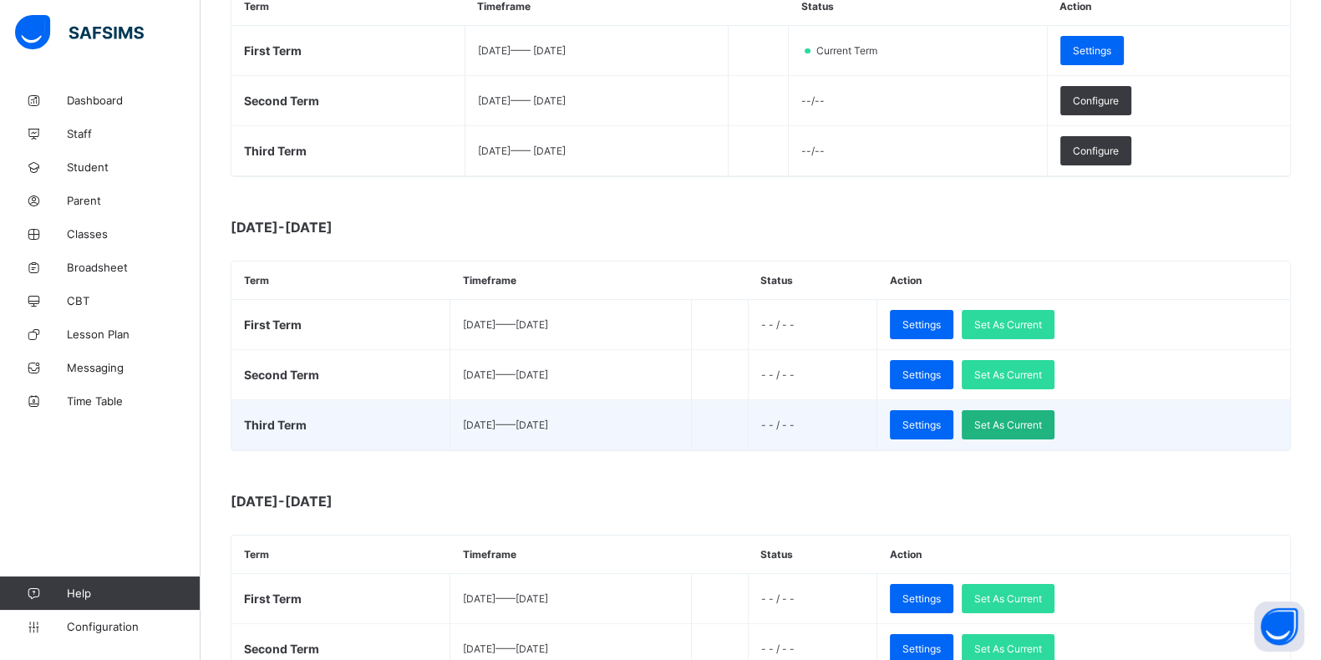
click at [1037, 423] on span "Set As Current" at bounding box center [1008, 424] width 68 height 13
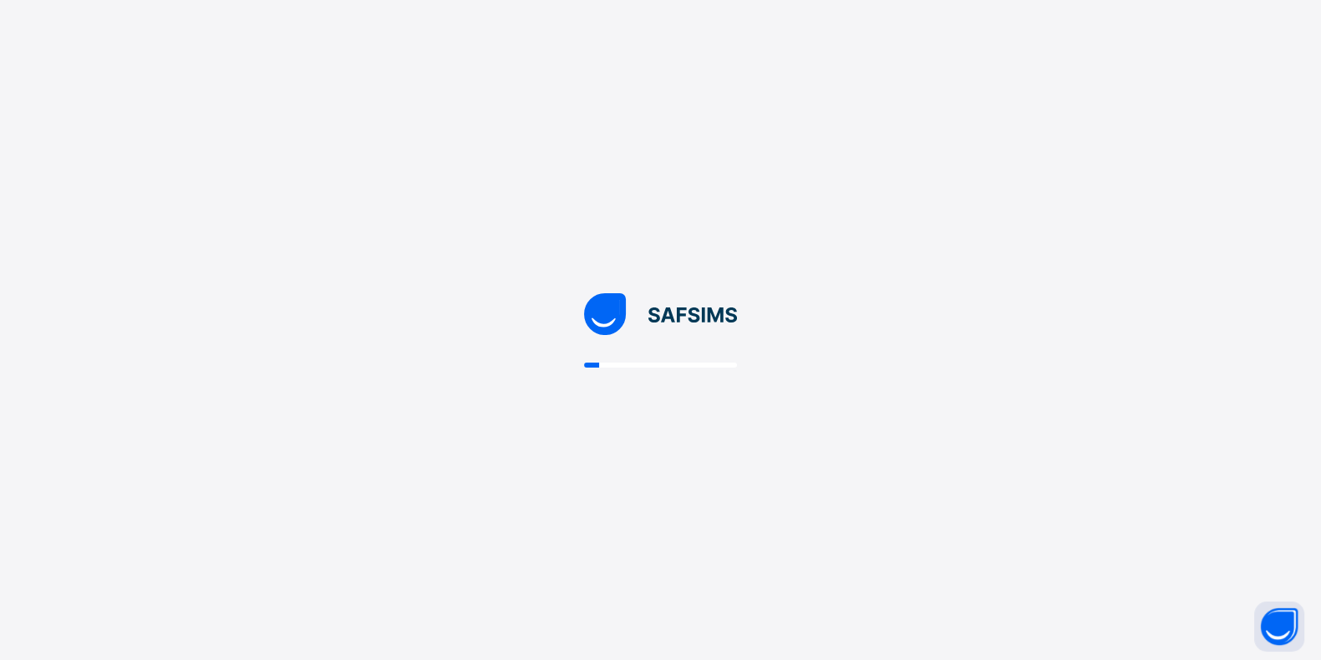
scroll to position [0, 0]
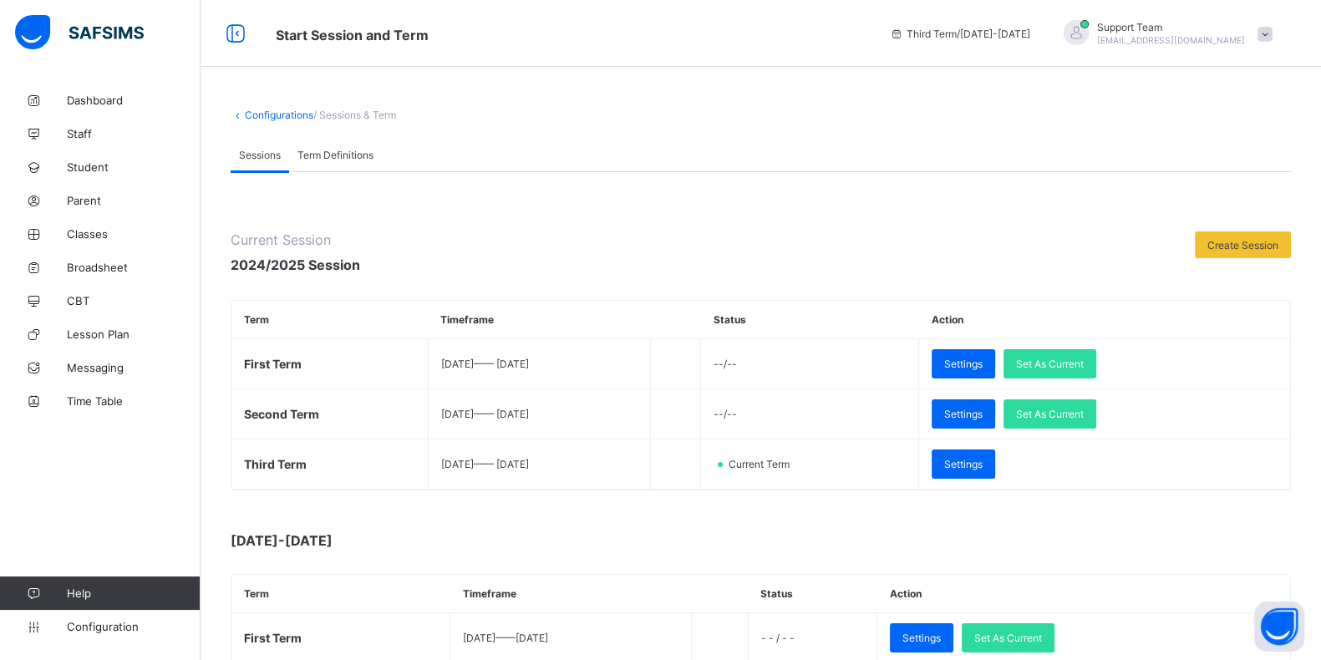
click at [1258, 141] on div "Sessions Term Definitions" at bounding box center [761, 155] width 1060 height 34
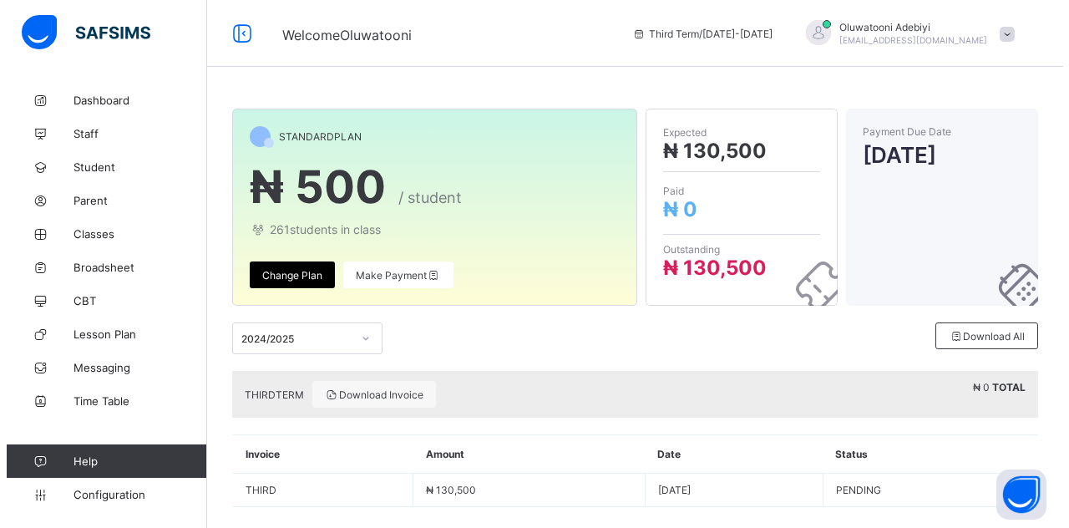
scroll to position [18, 0]
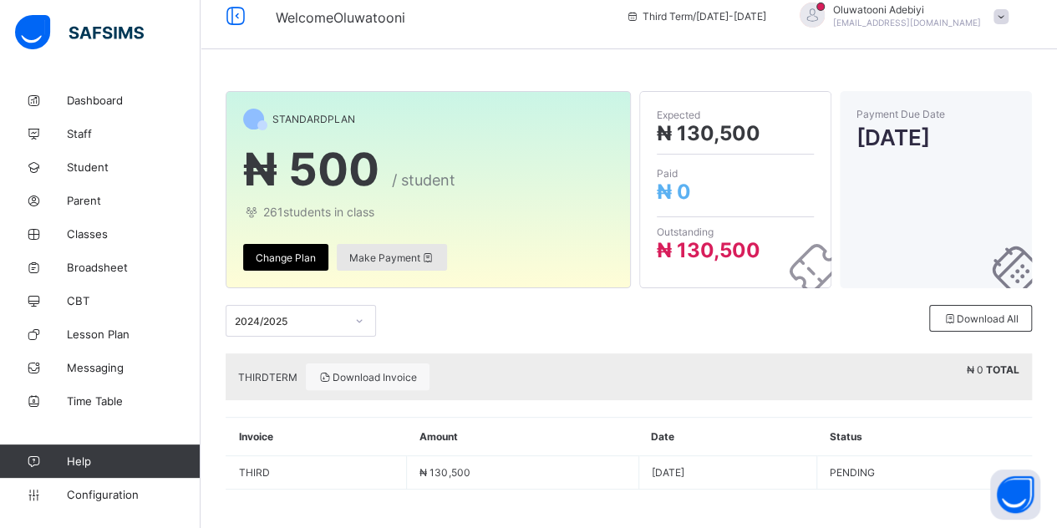
click at [396, 264] on div "Make Payment" at bounding box center [392, 257] width 110 height 27
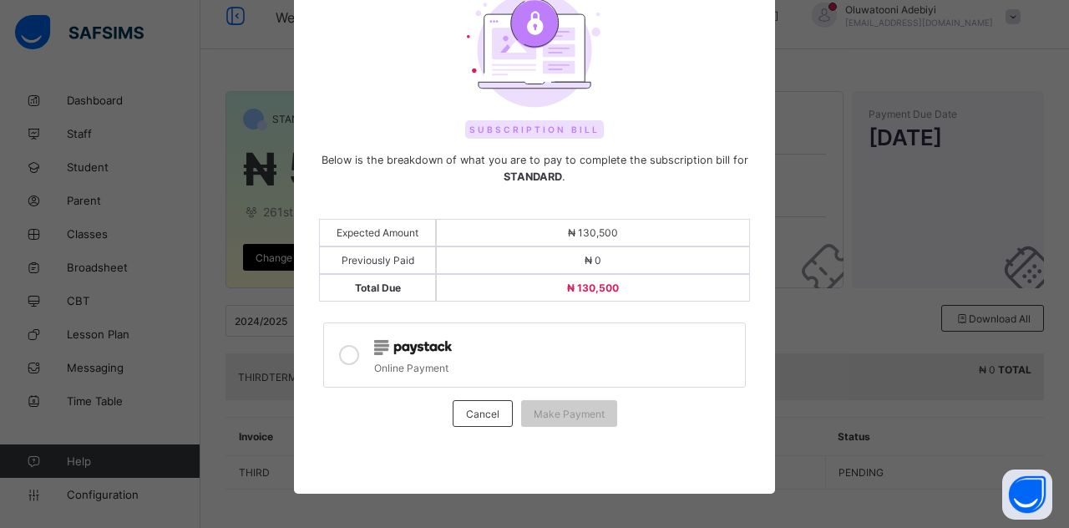
scroll to position [92, 0]
click at [342, 345] on icon at bounding box center [349, 355] width 20 height 20
click at [563, 408] on span "Make Payment" at bounding box center [569, 414] width 71 height 13
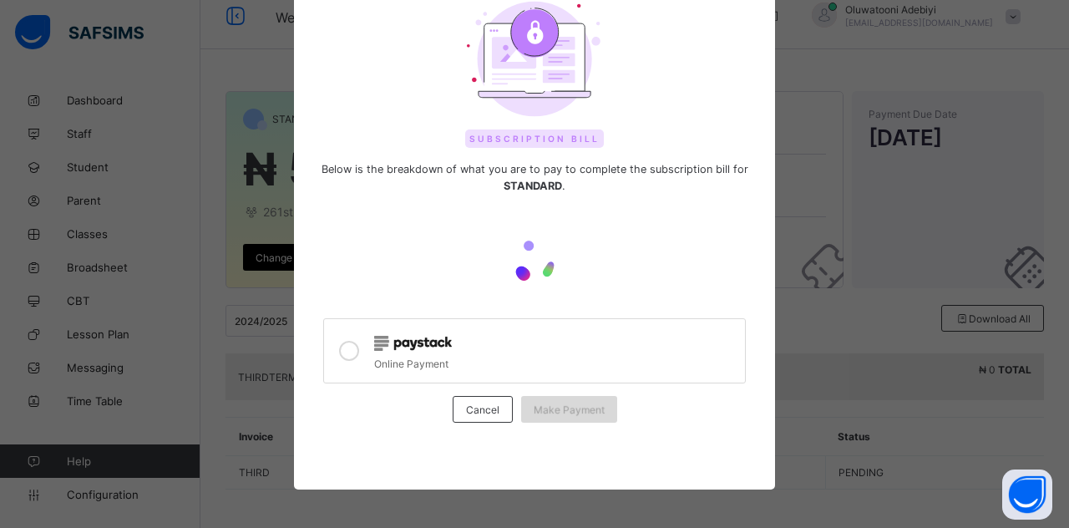
scroll to position [0, 0]
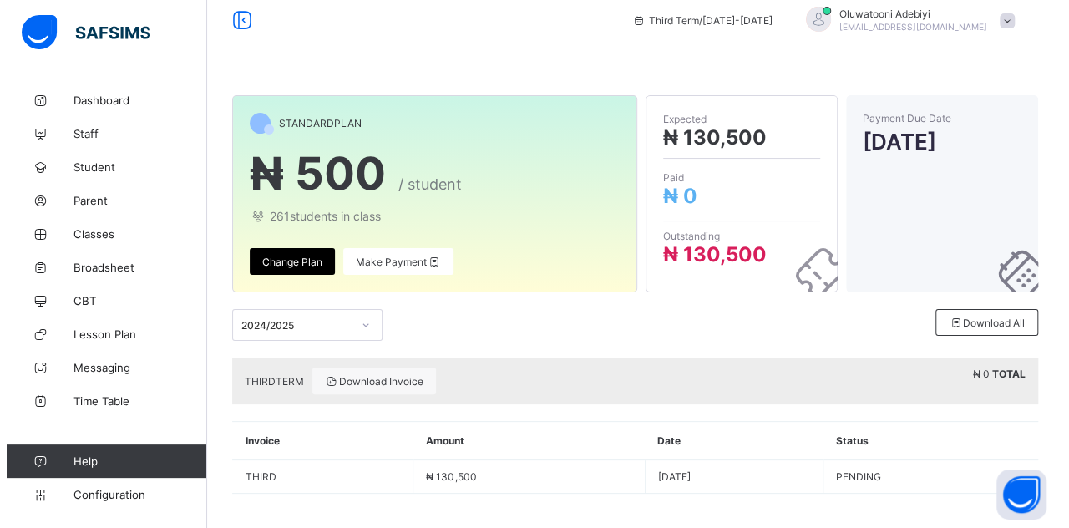
scroll to position [18, 0]
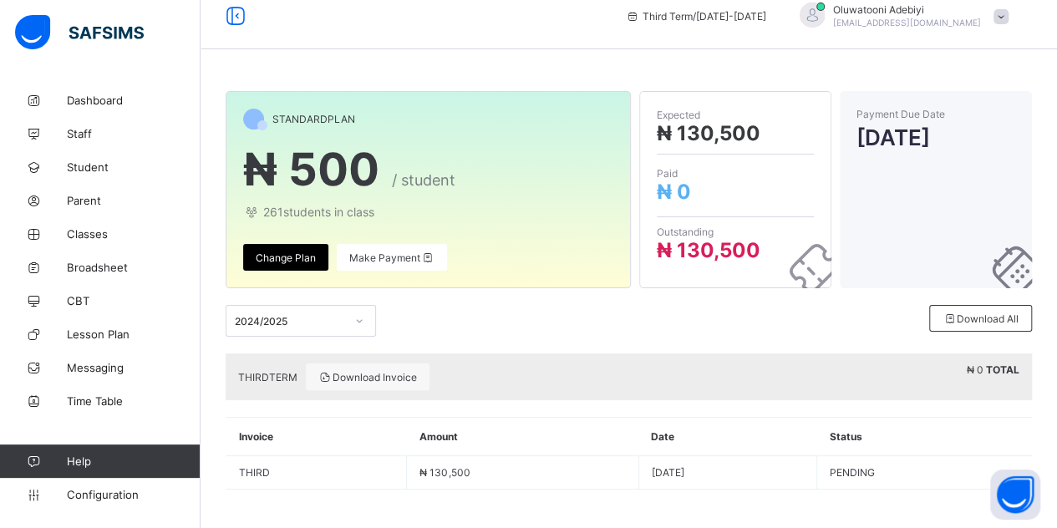
click at [977, 23] on span "oluwatooni@flexisaf.com" at bounding box center [907, 23] width 148 height 10
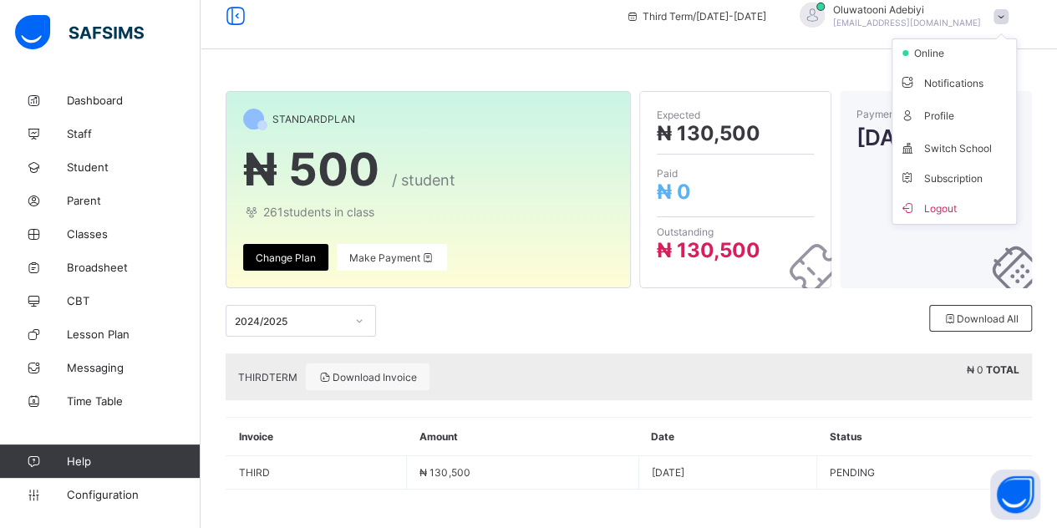
click at [956, 179] on span "Subscription" at bounding box center [941, 178] width 84 height 13
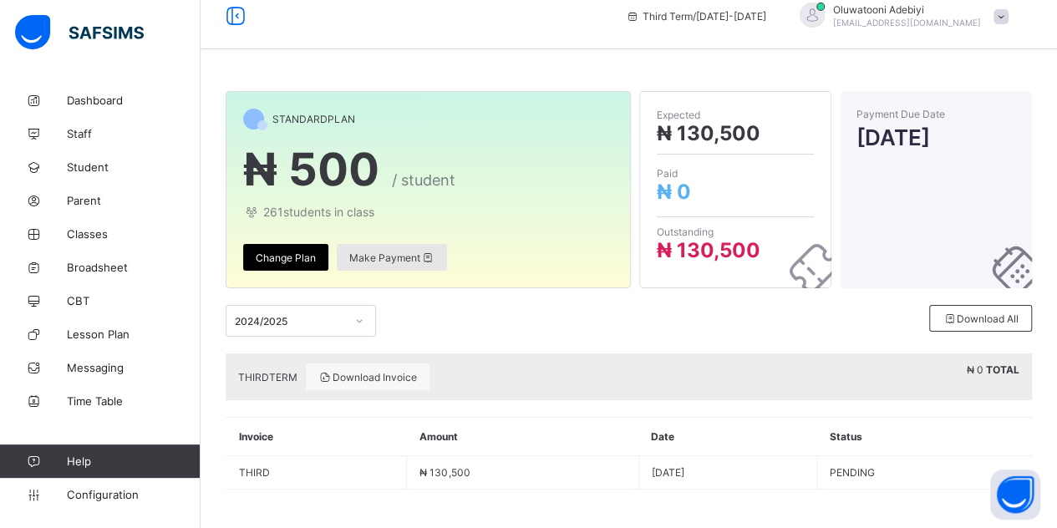
click at [376, 267] on div "Make Payment" at bounding box center [392, 257] width 110 height 27
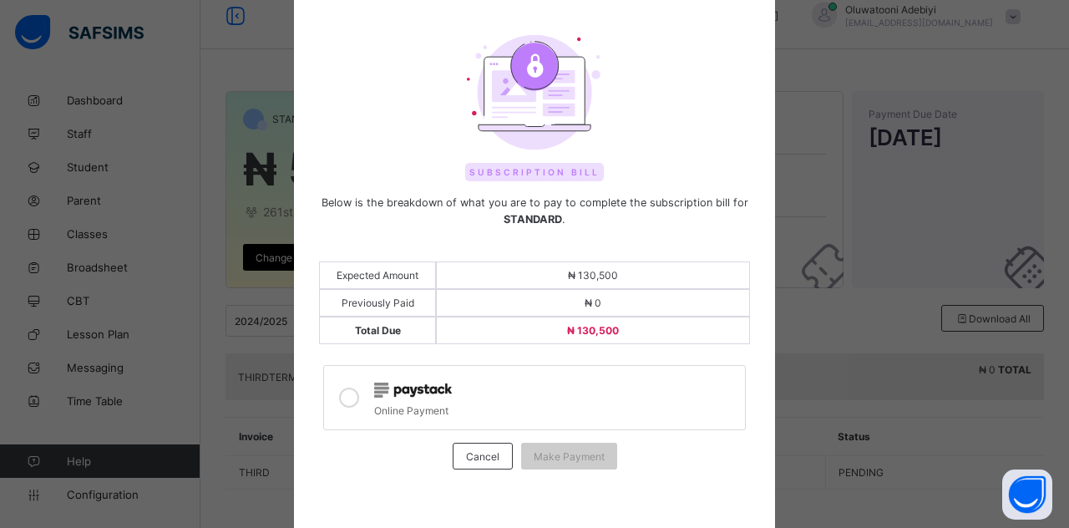
scroll to position [92, 0]
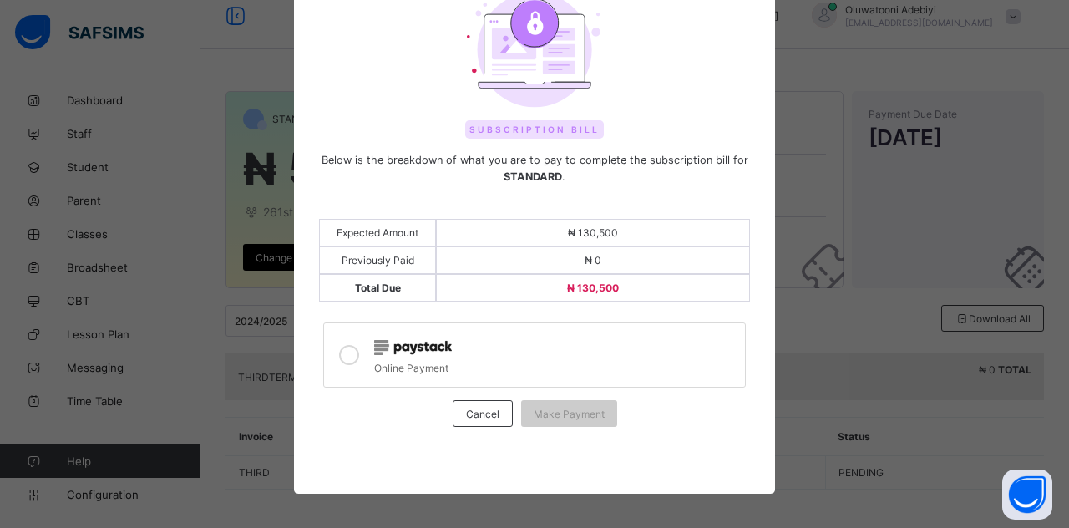
click at [339, 351] on icon at bounding box center [349, 355] width 20 height 20
click at [553, 416] on div "Make Payment" at bounding box center [569, 413] width 96 height 27
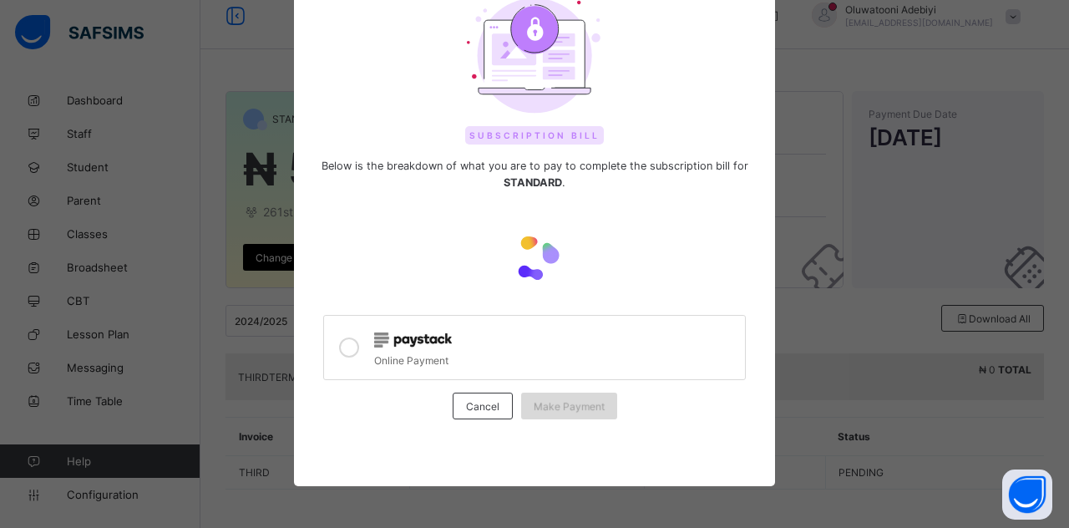
scroll to position [83, 0]
